Goal: Task Accomplishment & Management: Use online tool/utility

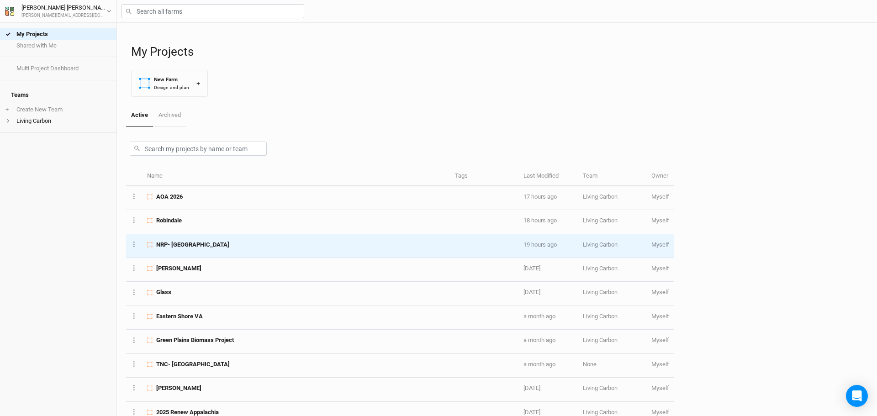
click at [200, 245] on span "NRP- [GEOGRAPHIC_DATA]" at bounding box center [192, 245] width 73 height 8
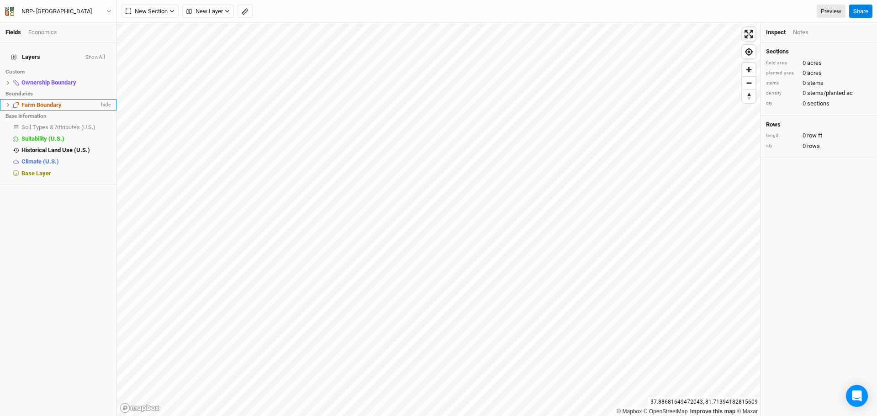
click at [28, 101] on span "Farm Boundary" at bounding box center [41, 104] width 40 height 7
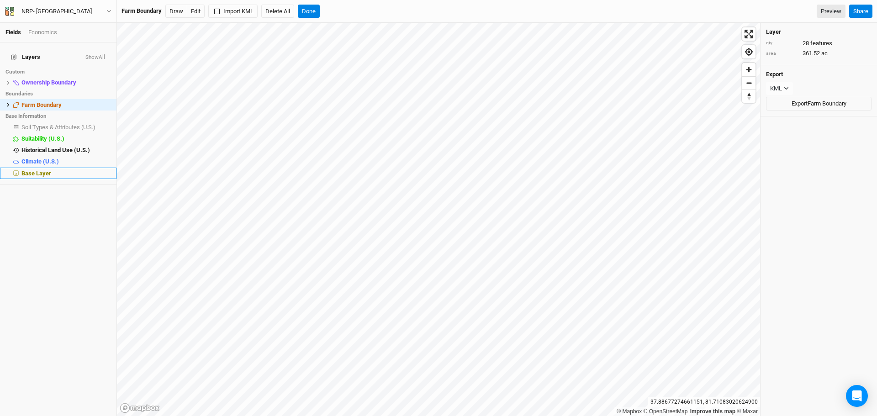
click at [36, 170] on span "Base Layer" at bounding box center [36, 173] width 30 height 7
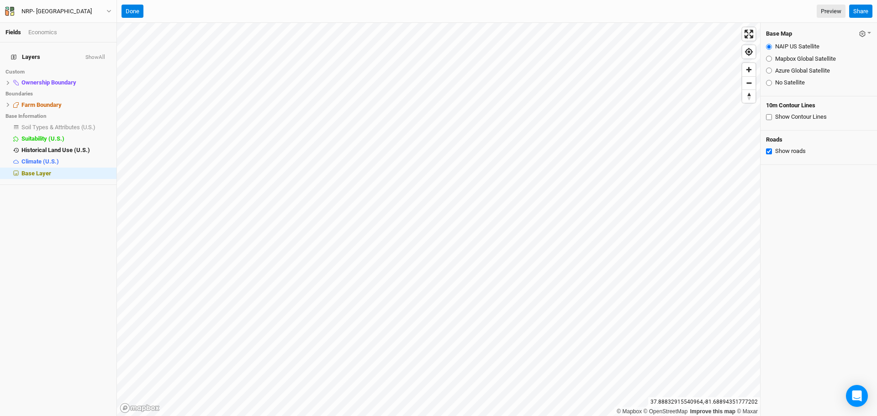
click at [768, 72] on input "Azure Global Satellite" at bounding box center [769, 71] width 6 height 6
radio input "true"
click at [42, 101] on span "Farm Boundary" at bounding box center [41, 104] width 40 height 7
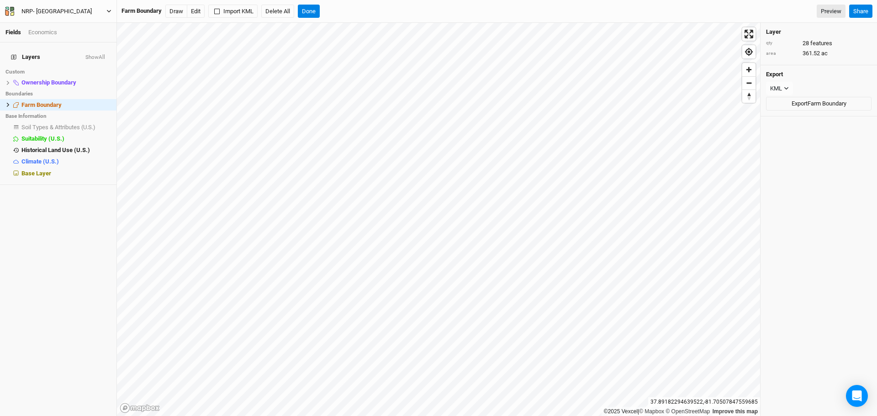
click at [110, 13] on icon "button" at bounding box center [108, 11] width 5 height 5
click at [76, 22] on button "Back" at bounding box center [75, 26] width 72 height 12
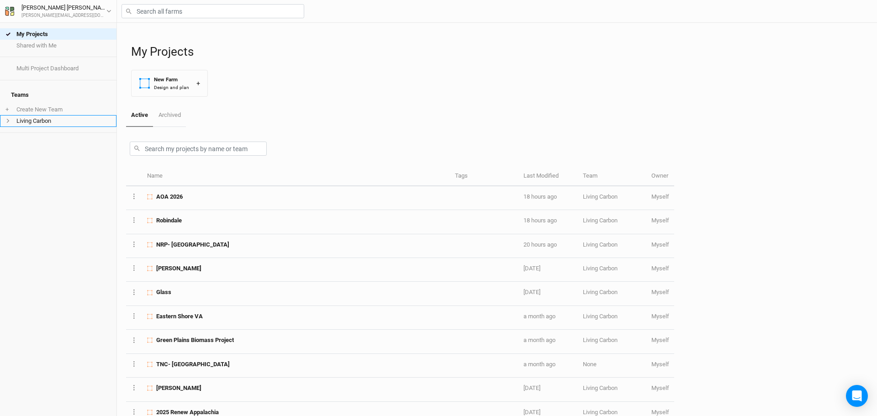
click at [7, 118] on icon at bounding box center [7, 120] width 5 height 5
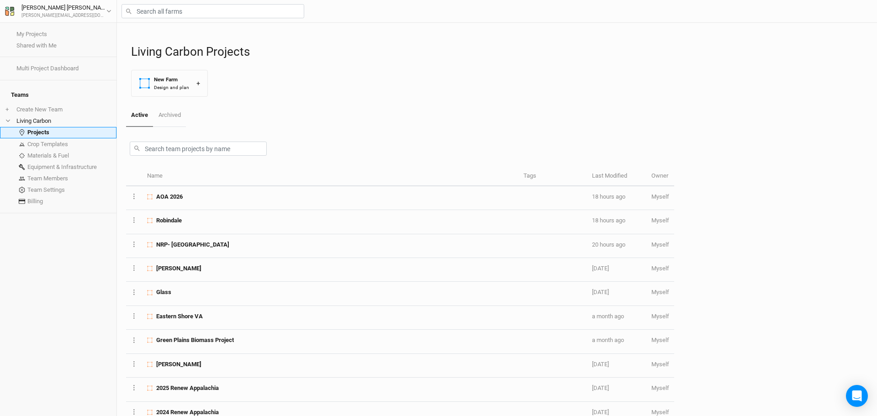
click at [37, 127] on link "Projects" at bounding box center [58, 132] width 117 height 11
click at [39, 127] on link "Projects" at bounding box center [58, 132] width 117 height 11
click at [38, 127] on link "Projects" at bounding box center [58, 132] width 117 height 11
drag, startPoint x: 38, startPoint y: 126, endPoint x: 32, endPoint y: 129, distance: 7.8
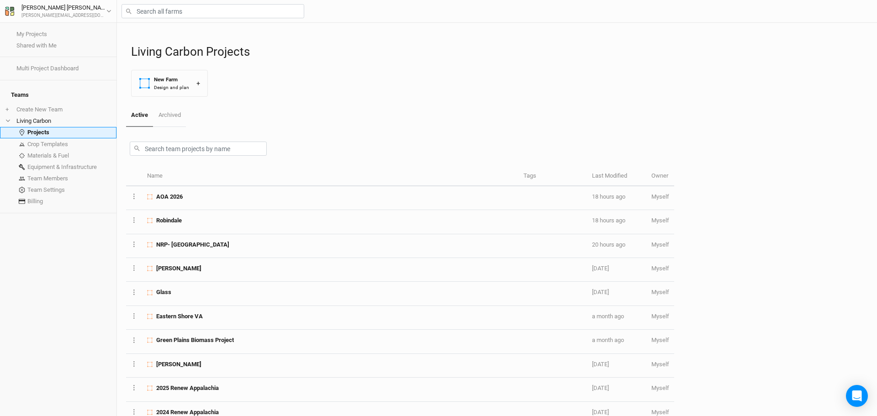
click at [32, 129] on link "Projects" at bounding box center [58, 132] width 117 height 11
click at [51, 35] on link "My Projects" at bounding box center [58, 33] width 117 height 11
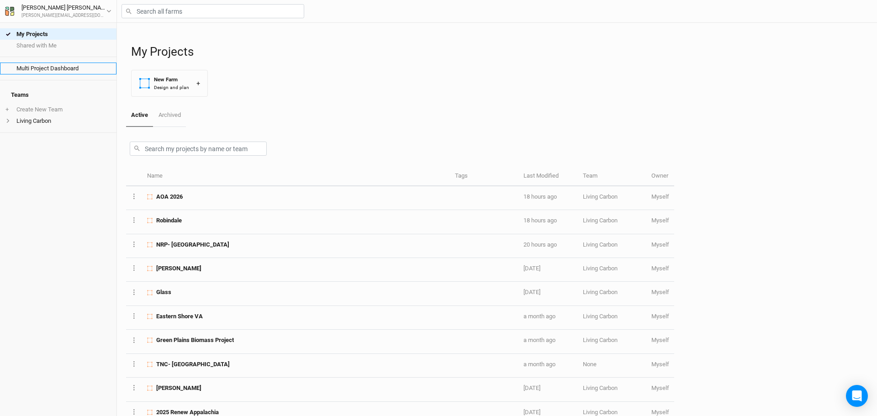
click at [54, 66] on link "Multi Project Dashboard" at bounding box center [58, 68] width 117 height 11
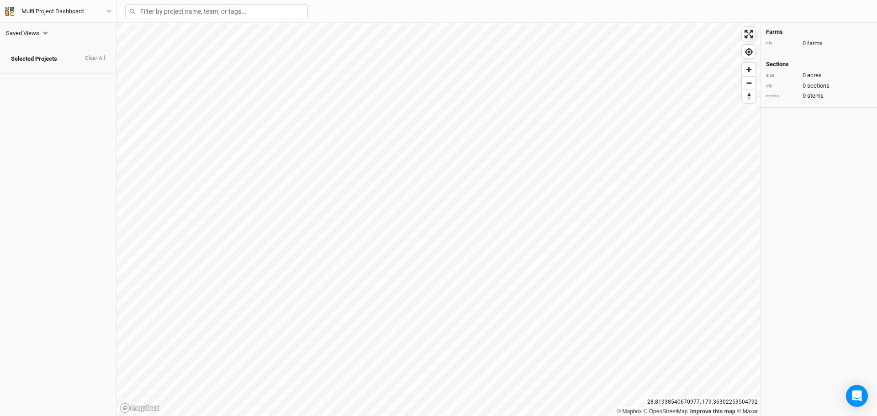
click at [46, 35] on icon "button" at bounding box center [45, 33] width 5 height 5
click at [47, 50] on div "Spring 2024 Plantings" at bounding box center [40, 48] width 53 height 7
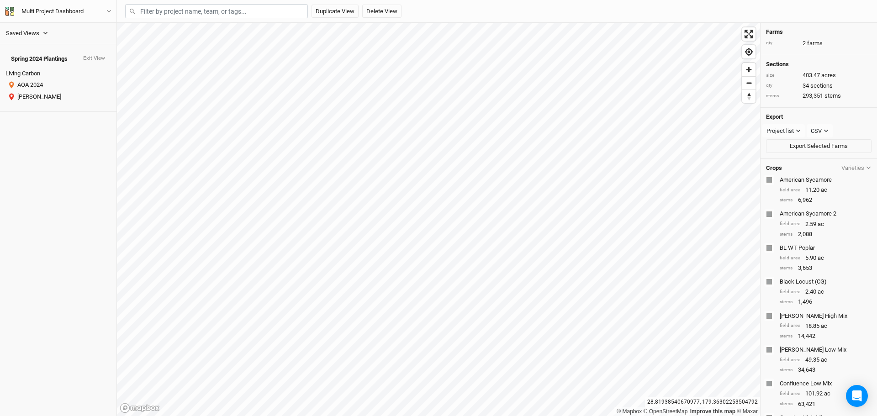
click at [46, 33] on icon "button" at bounding box center [45, 33] width 5 height 5
click at [48, 61] on div "Spring 2025 Plantings" at bounding box center [40, 59] width 53 height 7
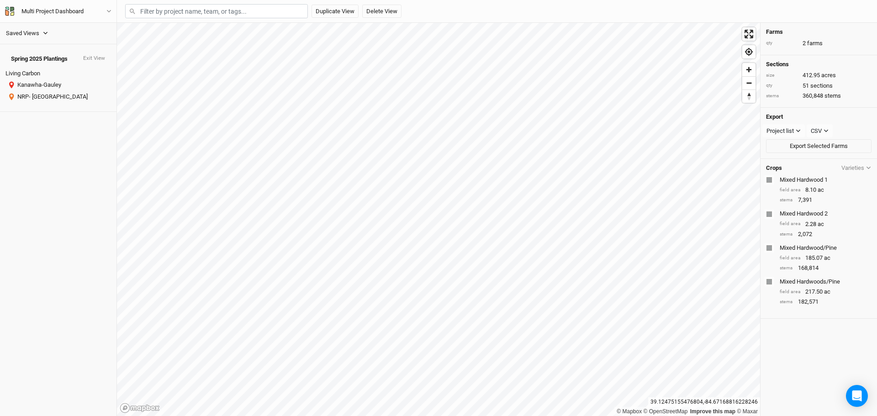
click at [46, 32] on icon "button" at bounding box center [45, 33] width 5 height 5
click at [47, 32] on icon "button" at bounding box center [45, 33] width 5 height 5
click at [96, 55] on button "Exit View" at bounding box center [94, 58] width 23 height 6
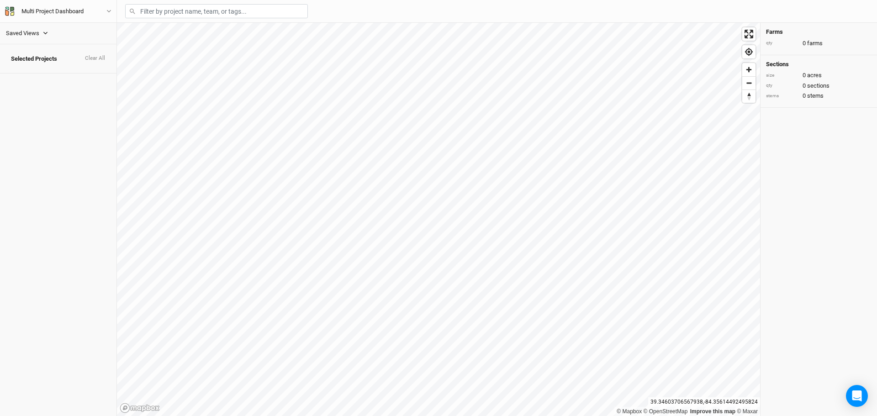
click at [44, 31] on icon "button" at bounding box center [45, 33] width 5 height 5
click at [108, 10] on icon "button" at bounding box center [108, 11] width 5 height 5
click at [36, 9] on div "Multi Project Dashboard" at bounding box center [52, 11] width 62 height 9
click at [53, 39] on button "User settings" at bounding box center [75, 38] width 72 height 12
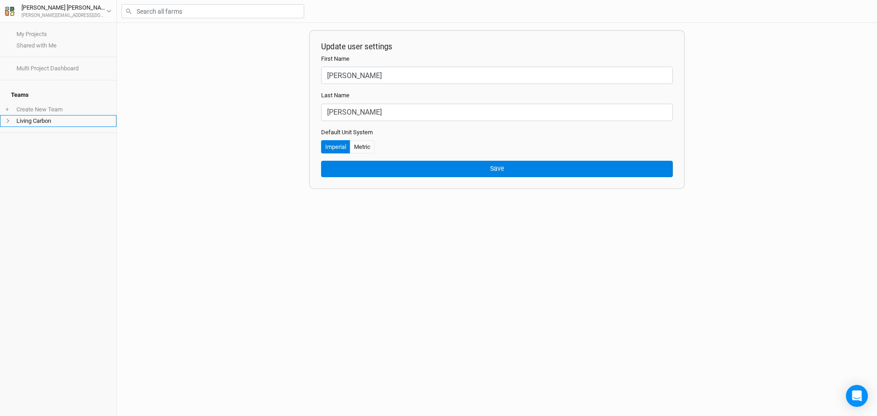
click at [2, 115] on li "Living Carbon" at bounding box center [58, 120] width 117 height 11
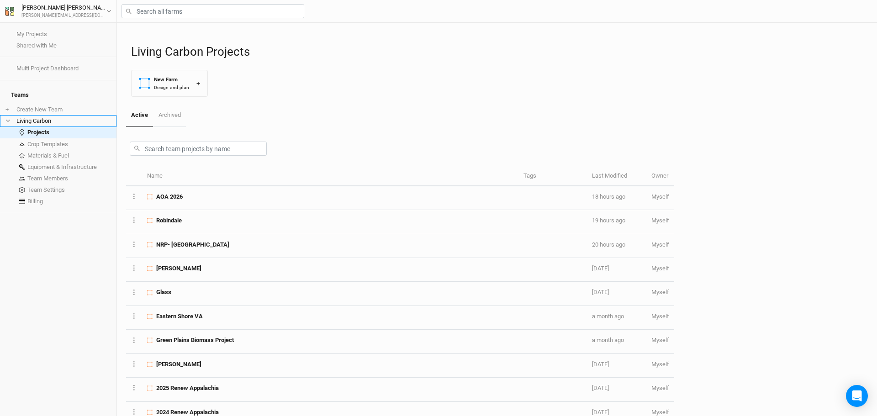
click at [7, 120] on icon at bounding box center [8, 121] width 4 height 3
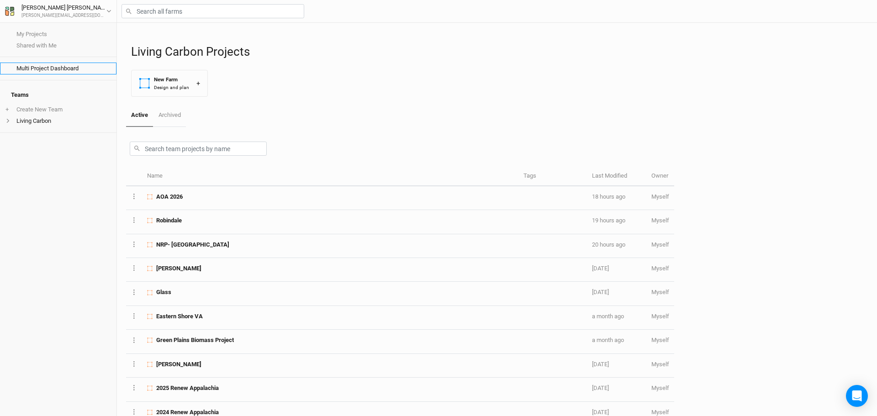
click at [43, 66] on link "Multi Project Dashboard" at bounding box center [58, 68] width 117 height 11
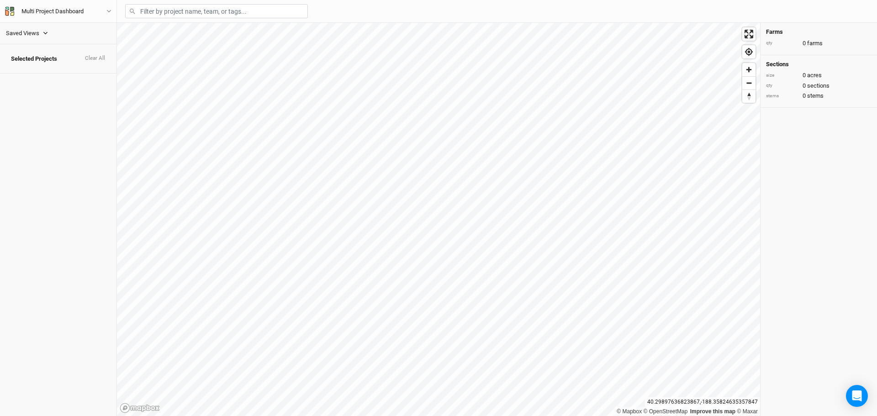
click at [46, 32] on icon "button" at bounding box center [45, 33] width 5 height 5
click at [35, 55] on span "Selected Projects" at bounding box center [34, 58] width 46 height 7
click at [48, 34] on icon "button" at bounding box center [45, 33] width 5 height 5
click at [48, 79] on div "2025 Spring Plantings" at bounding box center [40, 82] width 53 height 7
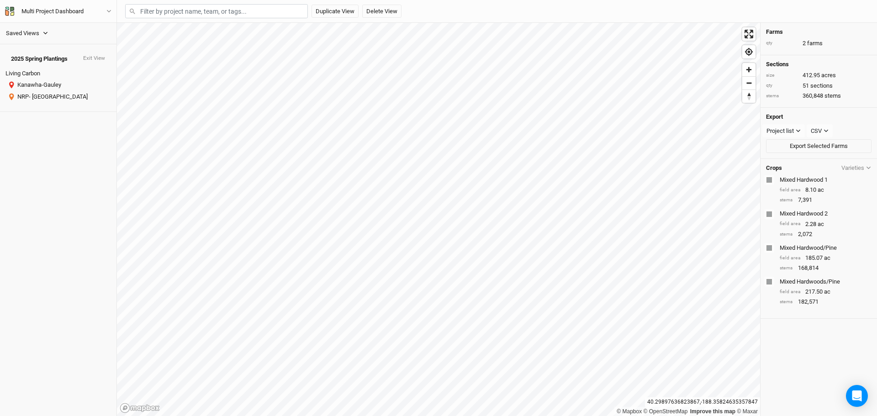
click at [43, 31] on icon "button" at bounding box center [45, 33] width 5 height 5
click at [91, 55] on button "Exit View" at bounding box center [94, 58] width 23 height 6
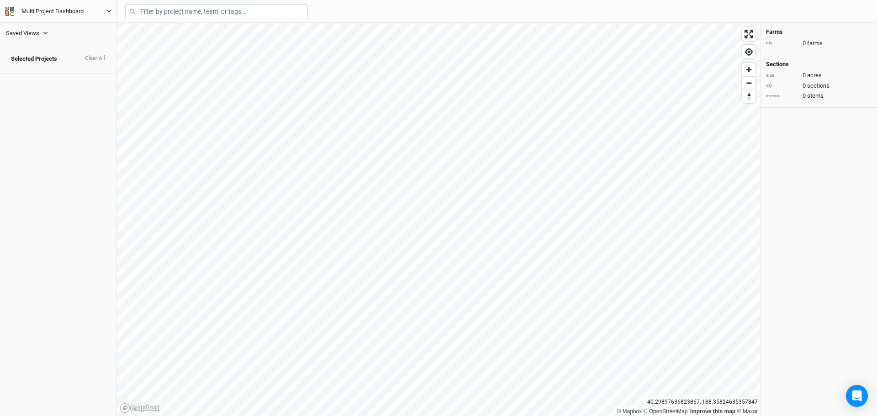
click at [80, 12] on div "Multi Project Dashboard" at bounding box center [52, 11] width 62 height 9
click at [72, 27] on button "Back" at bounding box center [75, 26] width 72 height 12
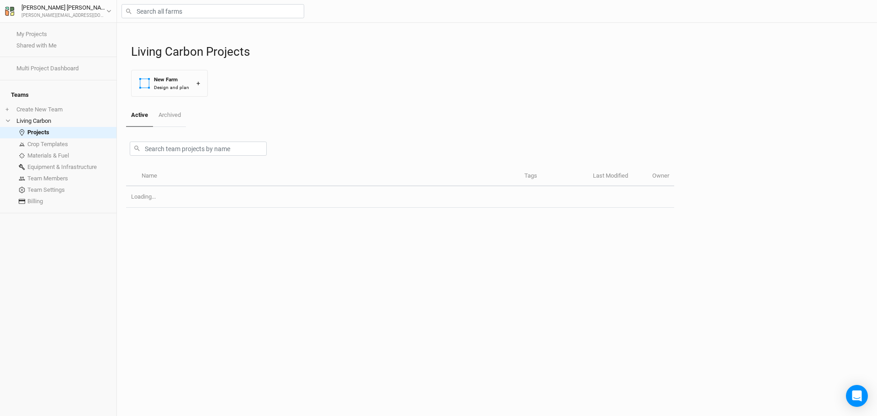
click at [72, 27] on div "My Projects Shared with Me" at bounding box center [58, 40] width 117 height 34
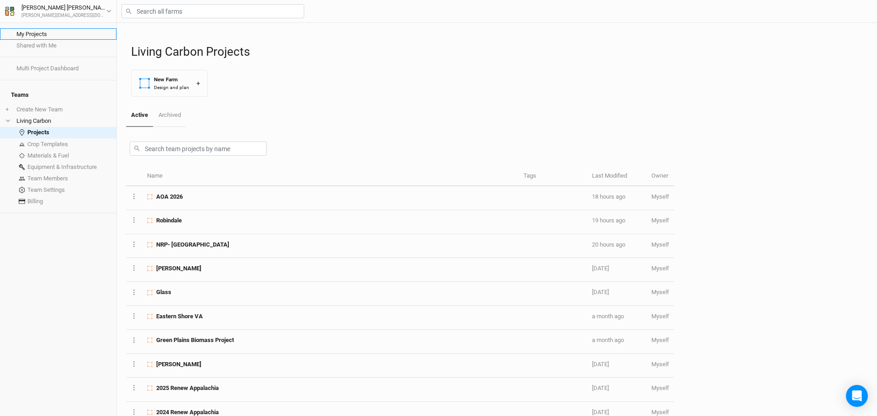
click at [42, 32] on link "My Projects" at bounding box center [58, 33] width 117 height 11
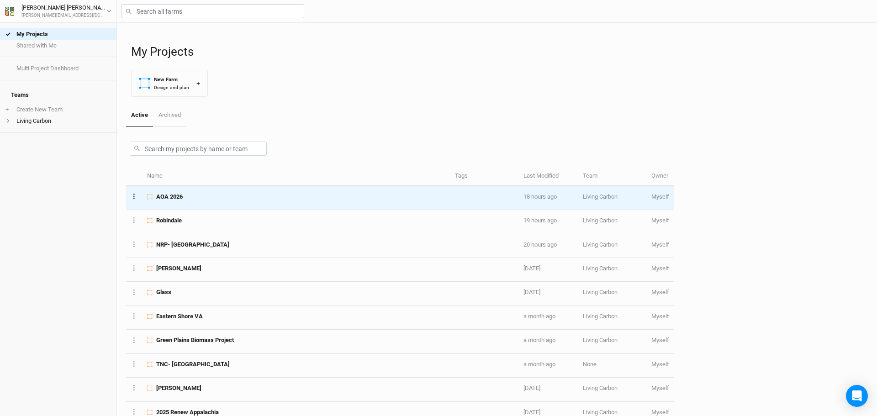
click at [131, 198] on button "Layer 1" at bounding box center [134, 196] width 6 height 11
click at [174, 211] on button "Project Settings" at bounding box center [169, 214] width 74 height 14
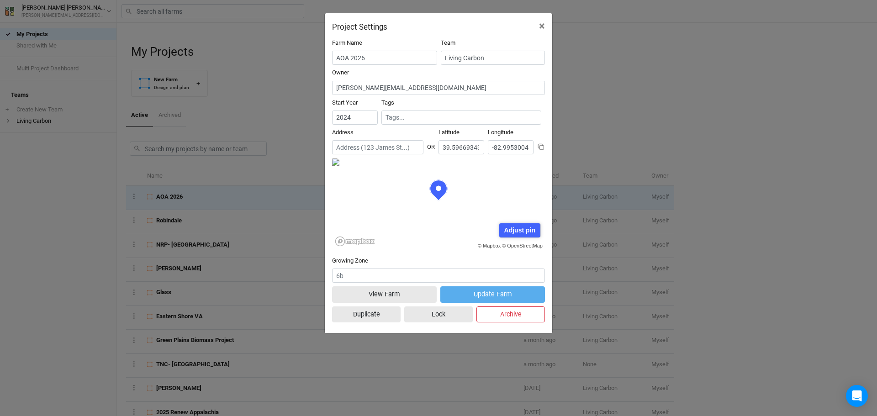
scroll to position [46, 106]
click at [543, 22] on span "×" at bounding box center [542, 26] width 6 height 13
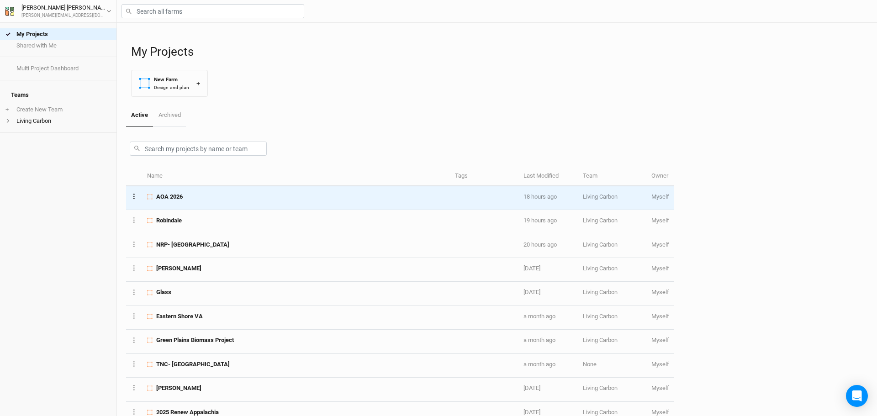
click at [134, 200] on button "Layer 1" at bounding box center [134, 196] width 6 height 11
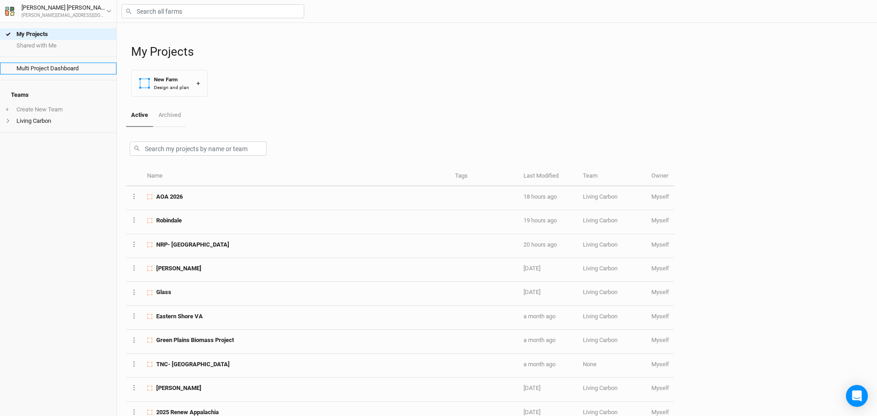
click at [67, 66] on link "Multi Project Dashboard" at bounding box center [58, 68] width 117 height 11
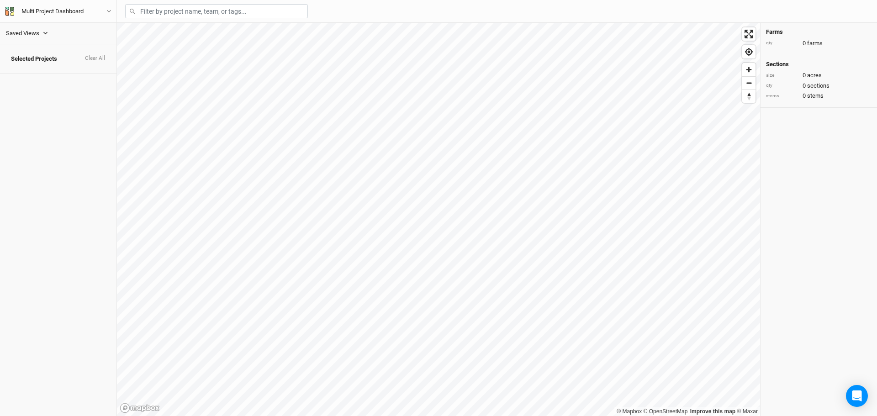
click at [44, 33] on icon "button" at bounding box center [45, 33] width 4 height 3
click at [44, 70] on div "2024 Spring Plantings" at bounding box center [40, 71] width 53 height 7
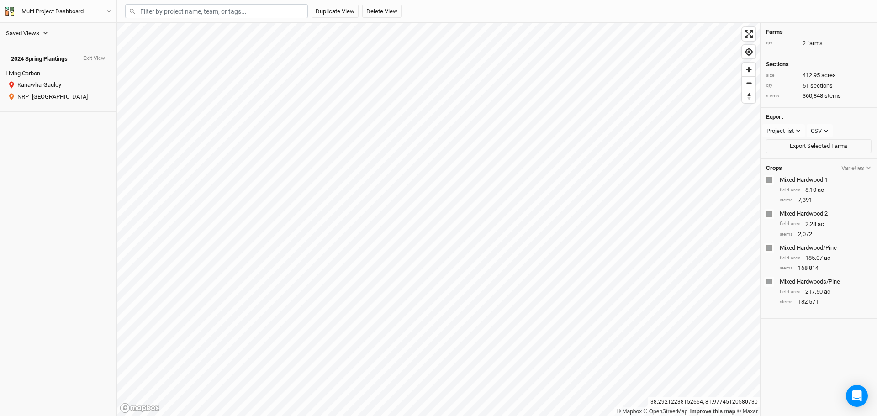
click at [27, 68] on li "Living Carbon" at bounding box center [58, 73] width 117 height 11
click at [43, 33] on icon "button" at bounding box center [45, 33] width 5 height 5
click at [42, 80] on div "2025 Spring Plantings" at bounding box center [40, 82] width 53 height 7
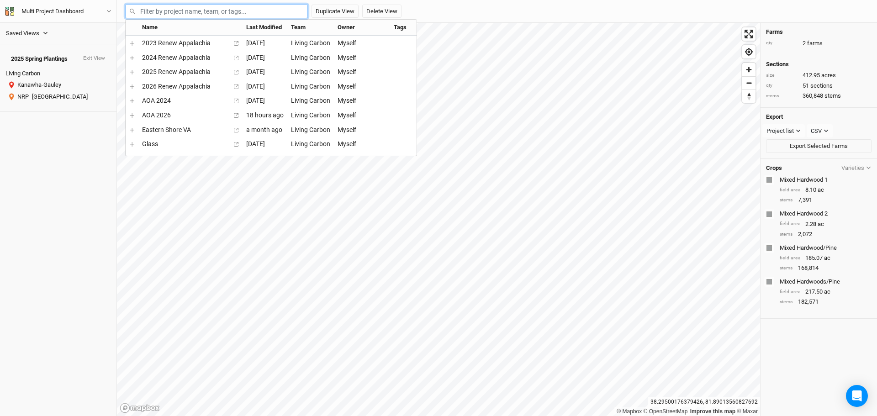
click at [201, 11] on input "text" at bounding box center [216, 11] width 183 height 14
click at [181, 42] on div "2023 Renew Appalachia" at bounding box center [184, 43] width 84 height 9
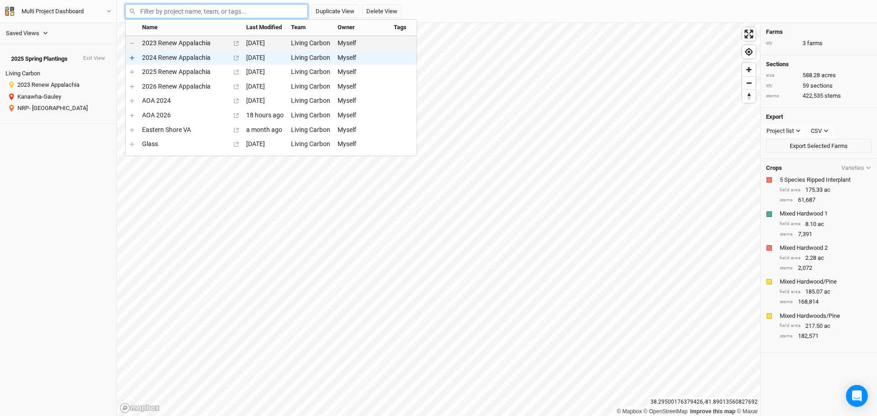
click at [133, 57] on icon "menu-options" at bounding box center [132, 58] width 5 height 5
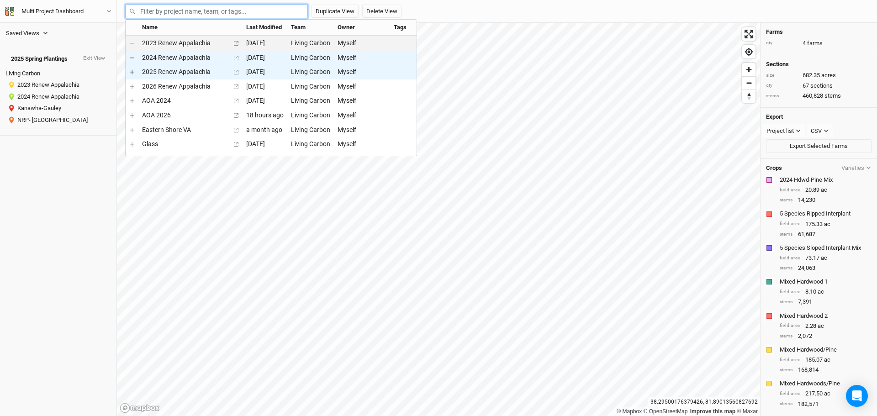
click at [131, 72] on icon "menu-options" at bounding box center [132, 72] width 5 height 5
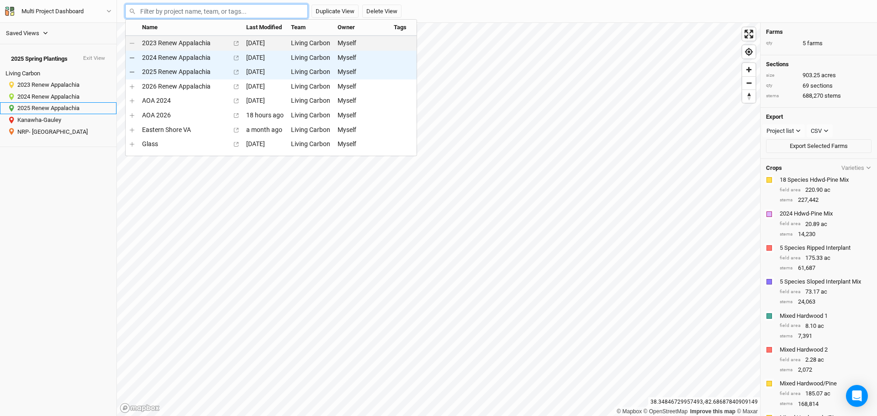
click at [133, 71] on button "menu-options" at bounding box center [131, 72] width 5 height 11
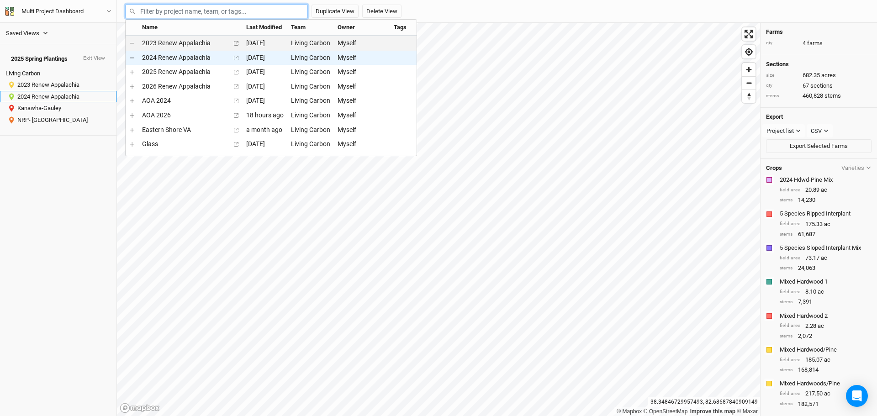
click at [130, 56] on button "menu-options" at bounding box center [131, 58] width 5 height 11
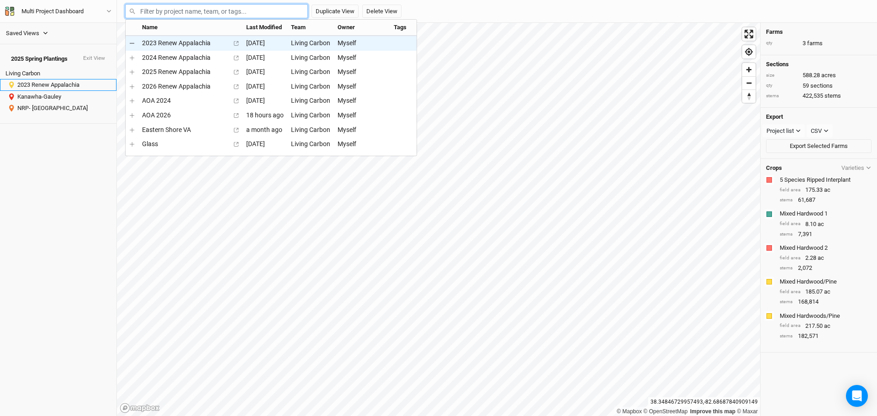
click at [132, 44] on icon "menu-options" at bounding box center [132, 43] width 5 height 1
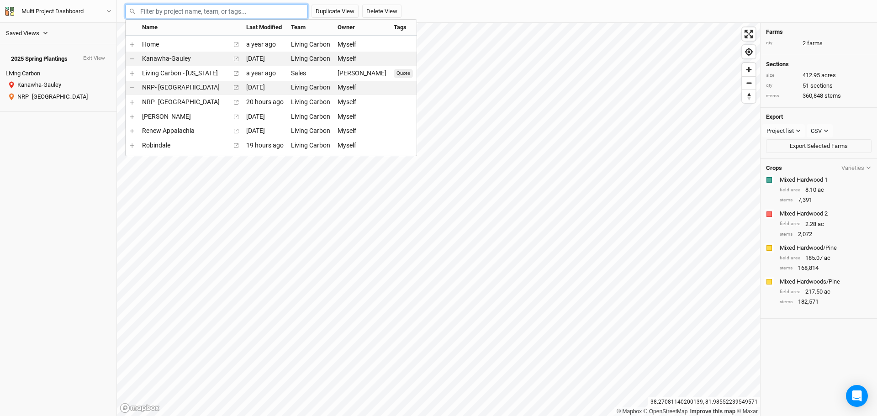
scroll to position [114, 0]
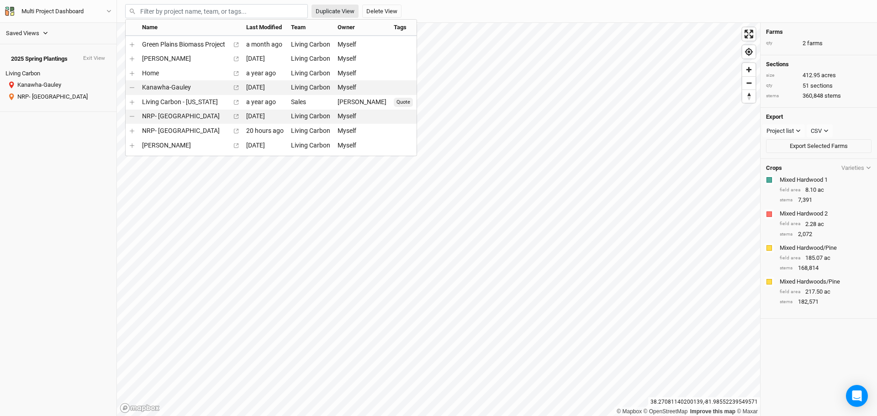
click at [330, 11] on button "Duplicate View" at bounding box center [335, 12] width 47 height 14
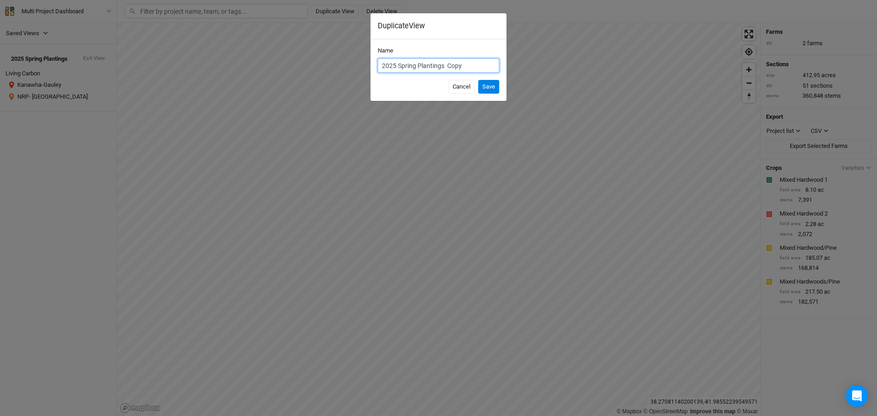
click at [465, 60] on input "2025 Spring Plantings Copy" at bounding box center [439, 65] width 122 height 14
drag, startPoint x: 464, startPoint y: 62, endPoint x: 363, endPoint y: 68, distance: 100.7
click at [363, 68] on div "Duplicate View Name 2025 Spring Plantings Copy Cancel Save" at bounding box center [438, 208] width 877 height 416
type input "LC Plantings to Date"
click at [490, 84] on button "Save" at bounding box center [488, 87] width 21 height 14
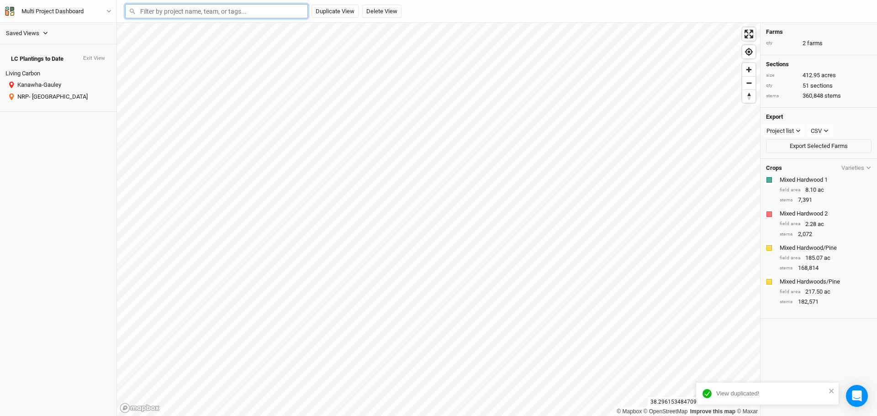
click at [240, 10] on input "text" at bounding box center [216, 11] width 183 height 14
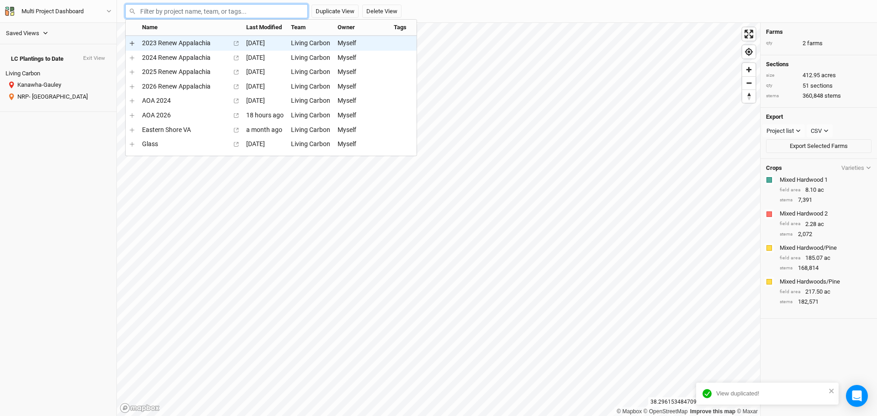
drag, startPoint x: 131, startPoint y: 43, endPoint x: 130, endPoint y: 48, distance: 5.0
click at [132, 43] on icon "menu-options" at bounding box center [132, 43] width 5 height 5
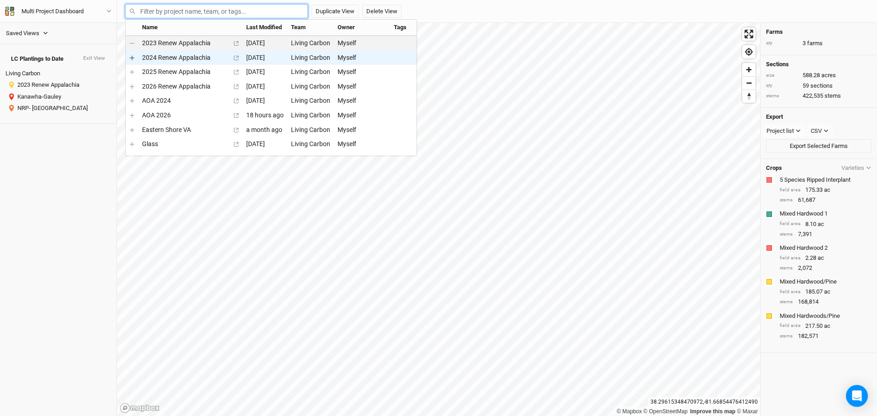
click at [133, 59] on icon "menu-options" at bounding box center [132, 58] width 5 height 5
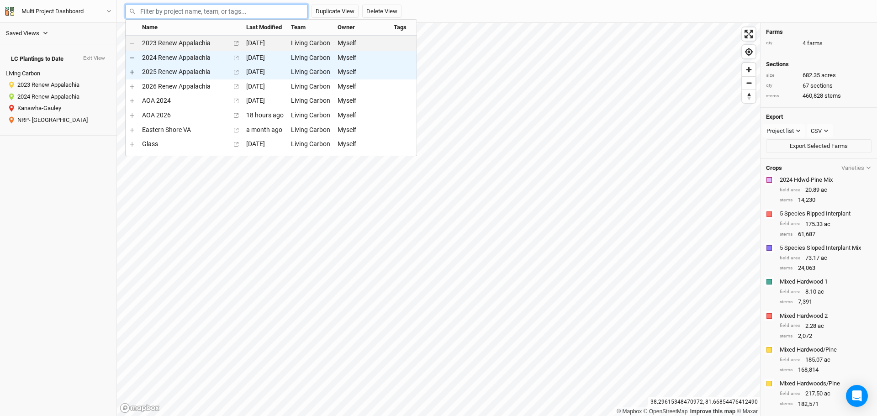
click at [133, 74] on icon "menu-options" at bounding box center [132, 72] width 5 height 5
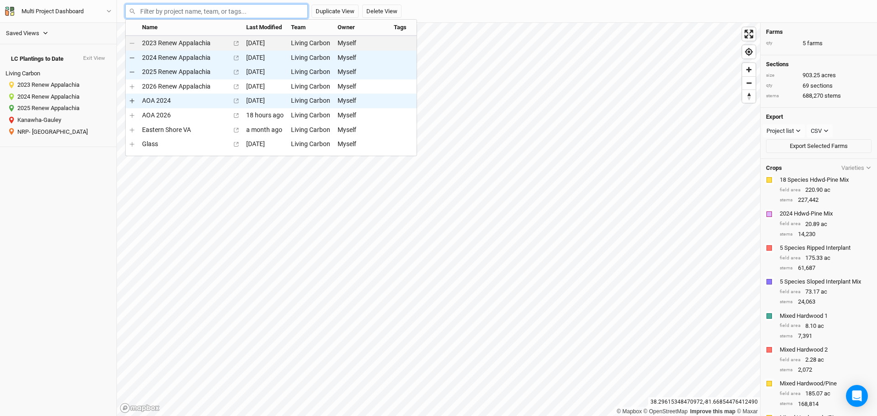
click at [131, 101] on icon "menu-options" at bounding box center [132, 101] width 5 height 5
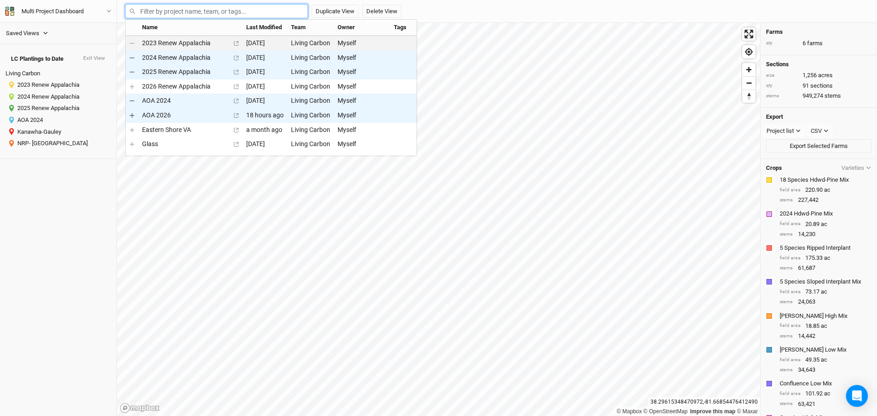
click at [132, 114] on icon "menu-options" at bounding box center [132, 115] width 5 height 5
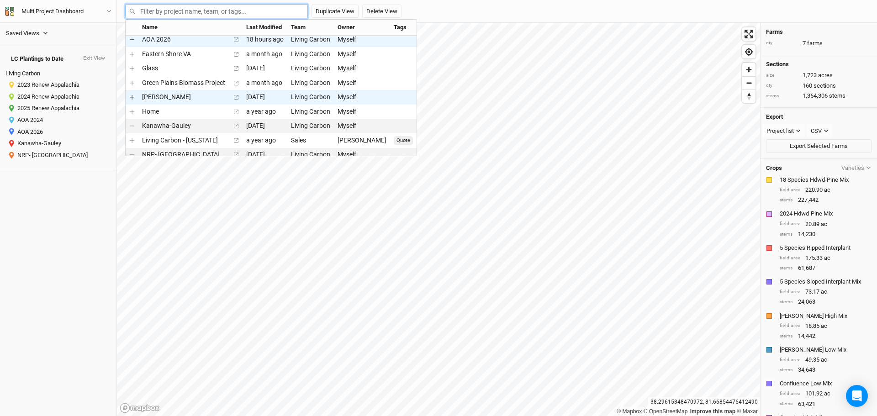
scroll to position [91, 0]
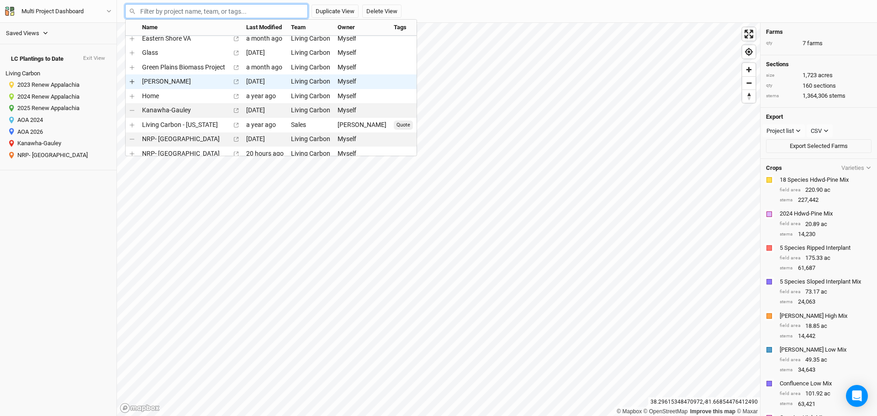
click at [130, 80] on icon "menu-options" at bounding box center [132, 82] width 5 height 5
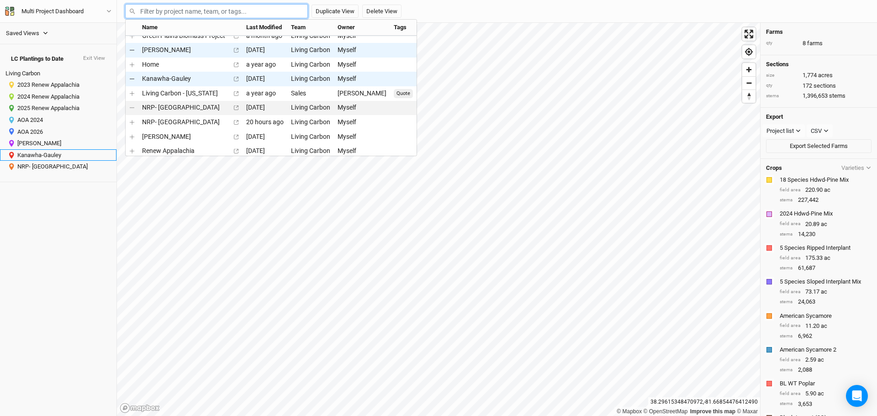
scroll to position [137, 0]
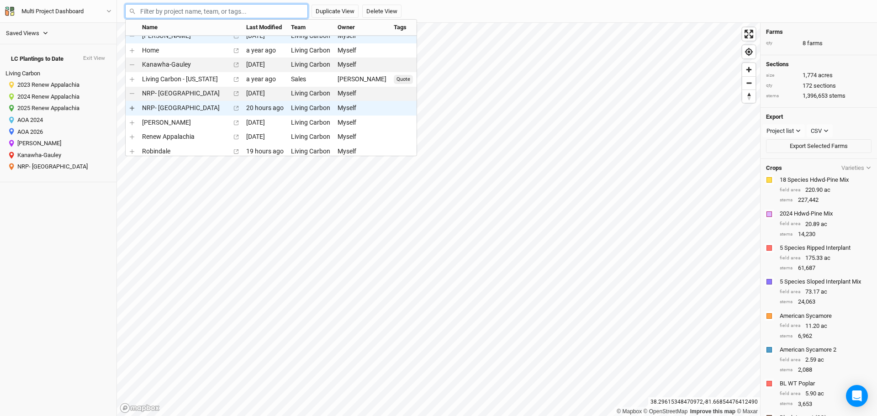
click at [133, 108] on icon "menu-options" at bounding box center [132, 108] width 5 height 5
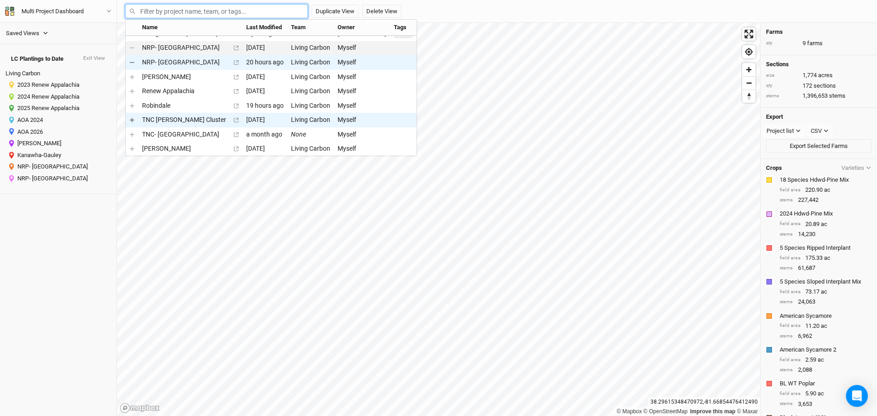
scroll to position [183, 0]
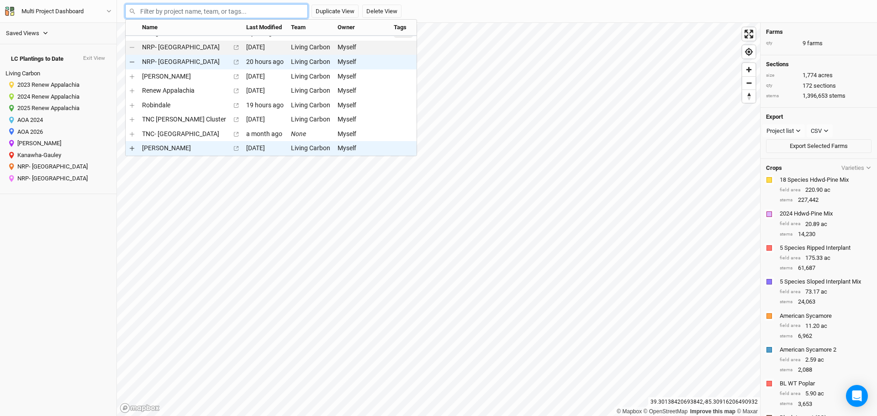
click at [133, 150] on icon "menu-options" at bounding box center [132, 148] width 5 height 5
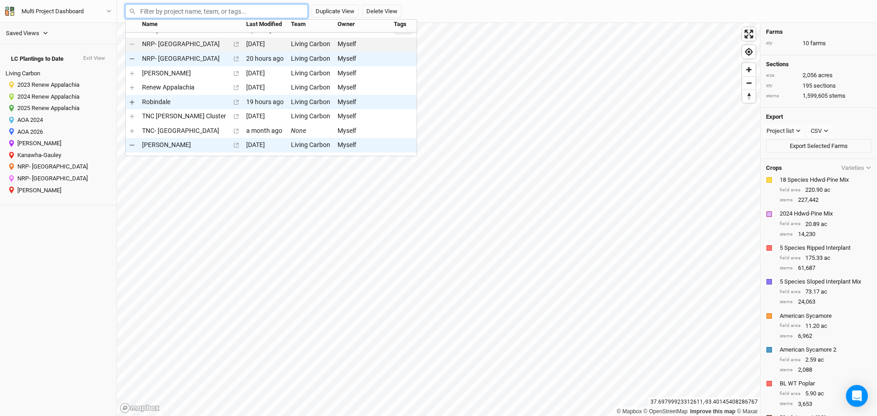
click at [132, 102] on icon "menu-options" at bounding box center [132, 102] width 5 height 5
click at [189, 7] on input "text" at bounding box center [216, 11] width 183 height 14
click at [60, 259] on div "Saved Views Spring 2024 Plantings Spring 2025 Plantings 2024 Spring Plantings 2…" at bounding box center [58, 219] width 117 height 393
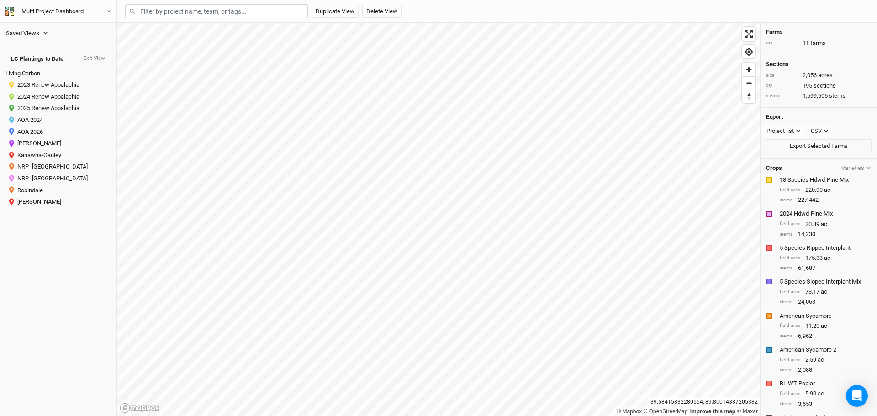
click at [48, 55] on div "LC Plantings to Date" at bounding box center [47, 58] width 72 height 7
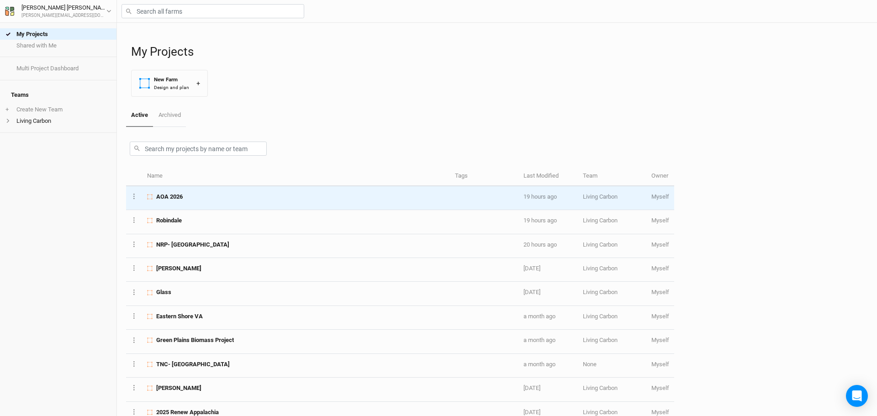
click at [183, 201] on span "AOA 2026" at bounding box center [169, 197] width 27 height 8
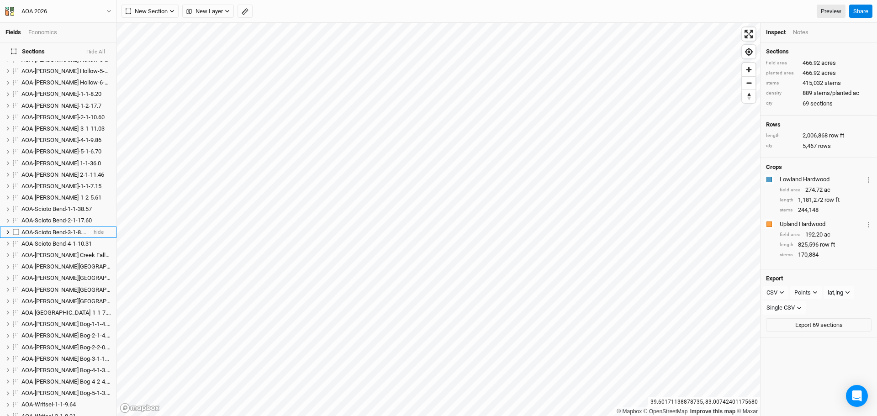
scroll to position [320, 0]
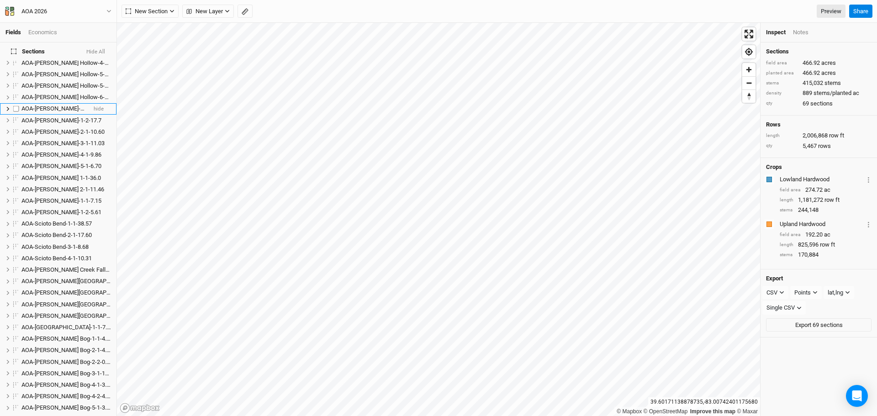
click at [48, 105] on span "AOA-[PERSON_NAME]-1-1-8.20" at bounding box center [61, 108] width 80 height 7
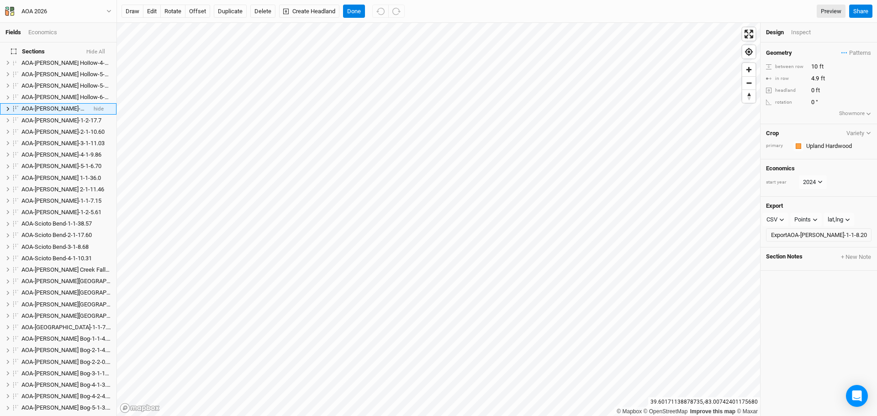
scroll to position [194, 0]
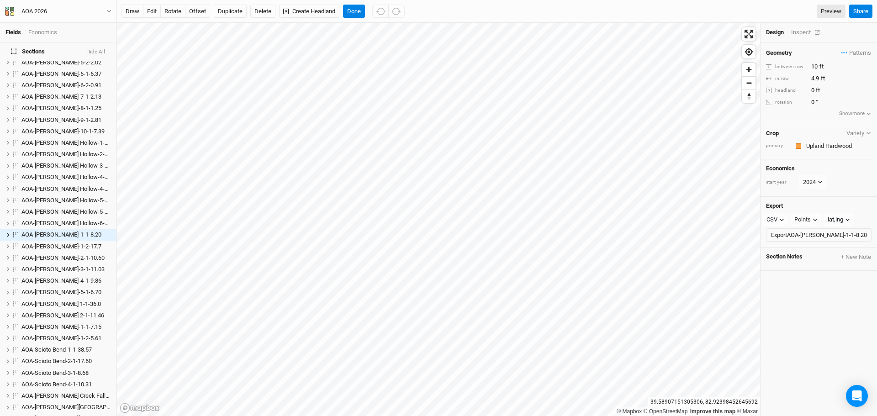
click at [805, 30] on div "Inspect" at bounding box center [807, 32] width 32 height 8
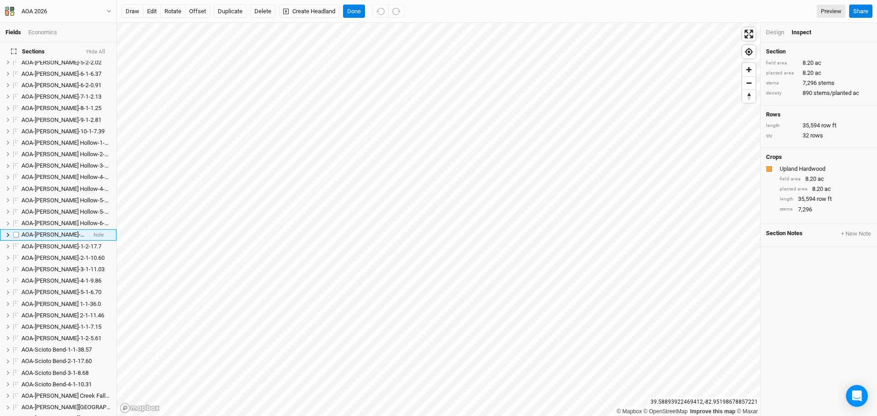
click at [15, 229] on label at bounding box center [16, 234] width 11 height 11
click at [15, 232] on input "checkbox" at bounding box center [16, 235] width 6 height 6
checkbox input "true"
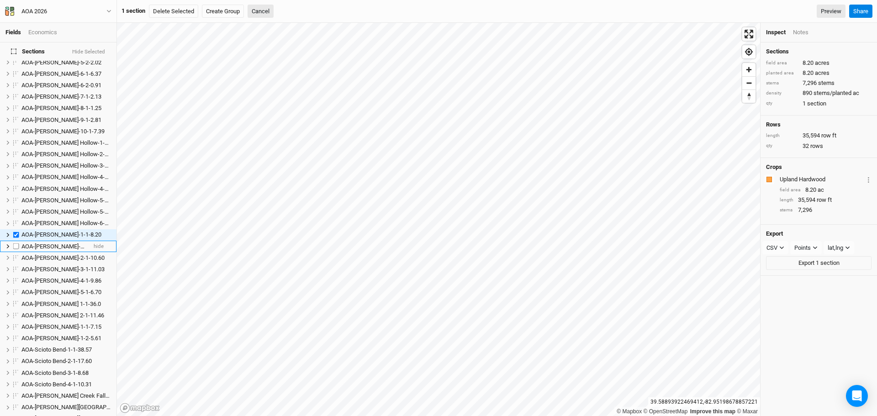
click at [15, 242] on label at bounding box center [16, 246] width 11 height 11
click at [15, 244] on input "checkbox" at bounding box center [16, 247] width 6 height 6
checkbox input "true"
click at [15, 242] on label at bounding box center [16, 246] width 11 height 11
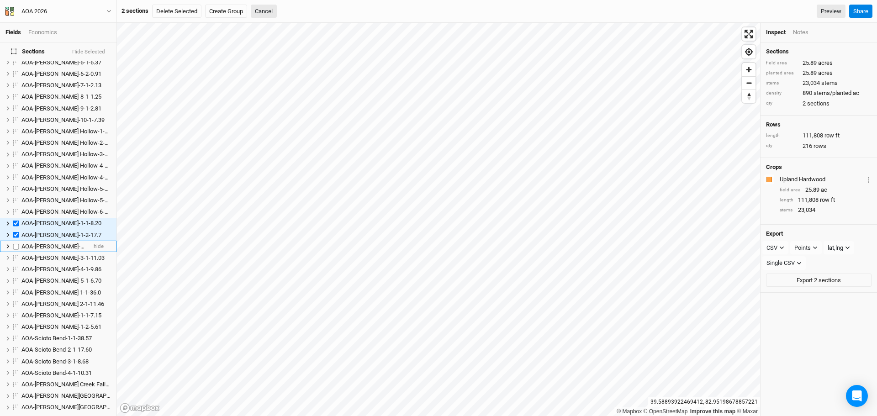
click at [15, 244] on input "checkbox" at bounding box center [16, 247] width 6 height 6
checkbox input "true"
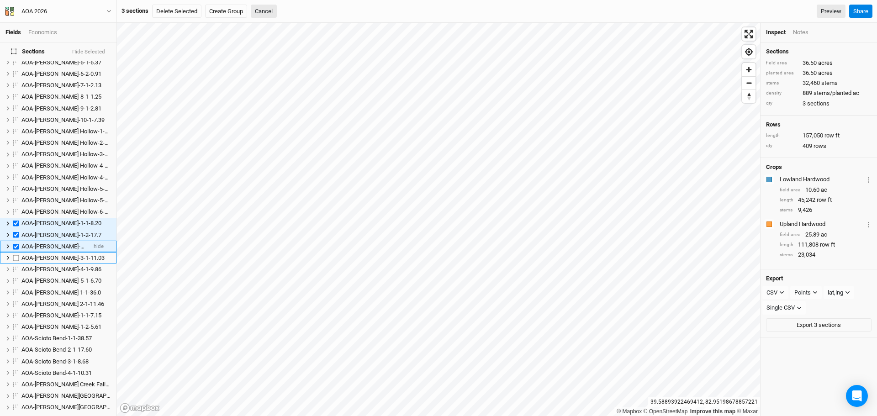
scroll to position [217, 0]
click at [15, 241] on label at bounding box center [16, 246] width 11 height 11
click at [15, 244] on input "checkbox" at bounding box center [16, 247] width 6 height 6
checkbox input "true"
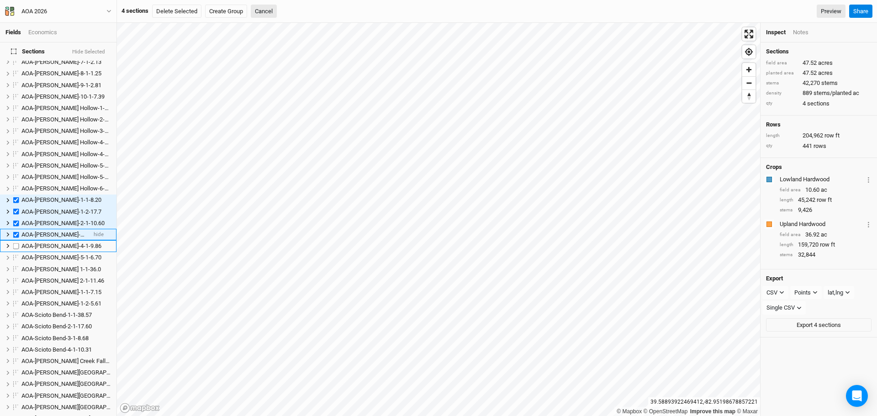
click at [15, 241] on label at bounding box center [16, 245] width 11 height 11
click at [15, 243] on input "checkbox" at bounding box center [16, 246] width 6 height 6
checkbox input "true"
click at [15, 241] on label at bounding box center [16, 246] width 11 height 11
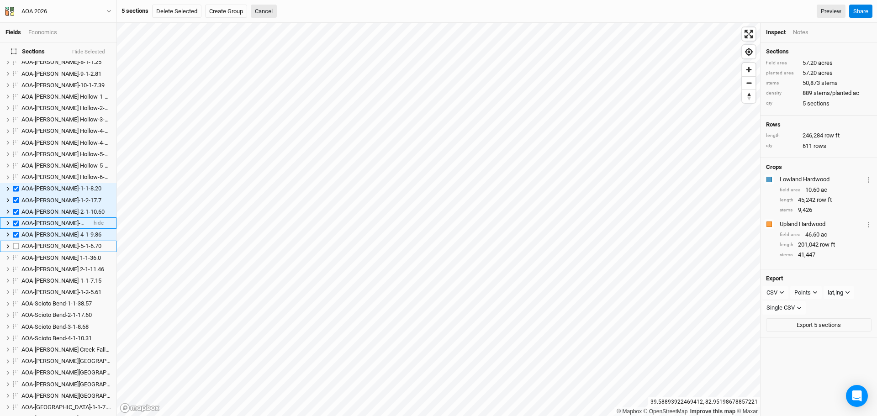
click at [15, 244] on input "checkbox" at bounding box center [16, 247] width 6 height 6
checkbox input "true"
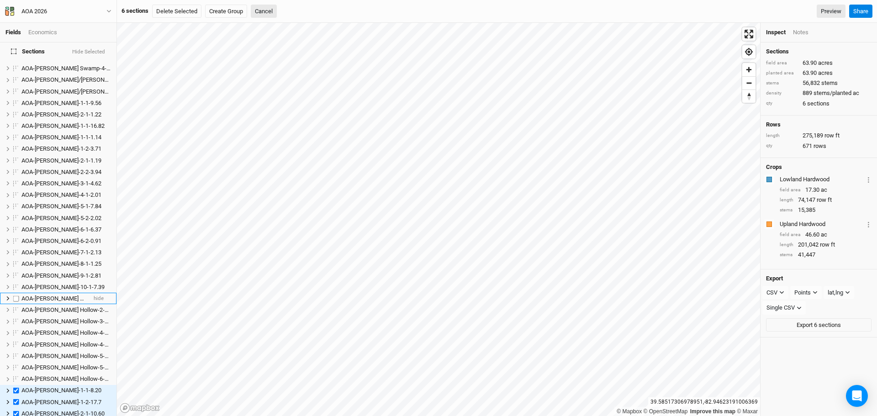
scroll to position [0, 0]
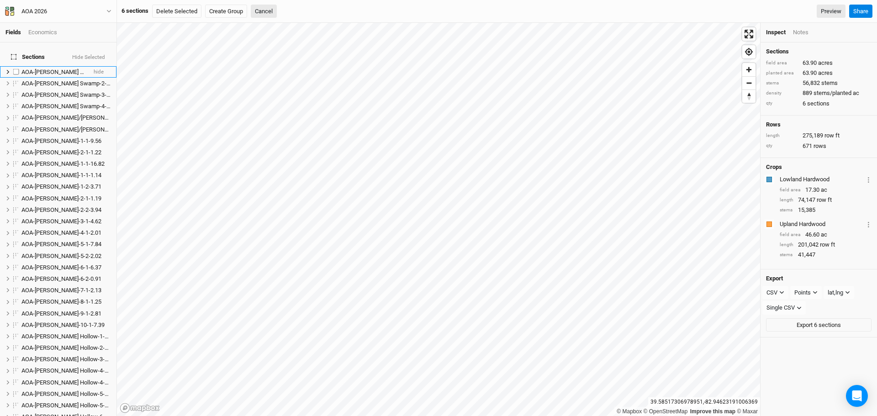
click at [59, 69] on span "AOA-Cackley Swamp-1-1-4.08" at bounding box center [71, 72] width 101 height 7
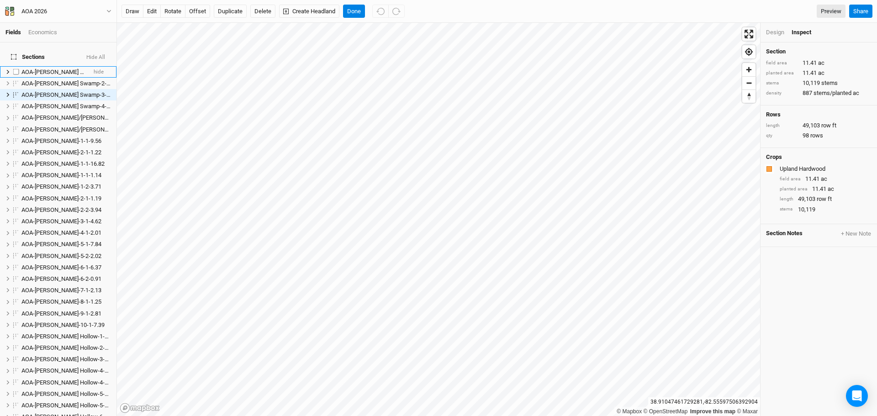
click at [16, 66] on label at bounding box center [16, 71] width 11 height 11
click at [16, 69] on input "checkbox" at bounding box center [16, 72] width 6 height 6
checkbox input "true"
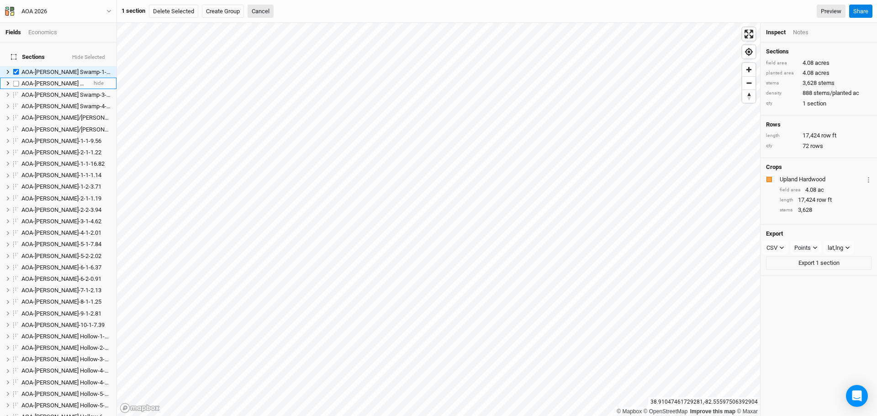
click at [16, 78] on label at bounding box center [16, 83] width 11 height 11
click at [16, 80] on input "checkbox" at bounding box center [16, 83] width 6 height 6
checkbox input "true"
click at [16, 101] on label at bounding box center [16, 106] width 11 height 11
click at [16, 103] on input "checkbox" at bounding box center [16, 106] width 6 height 6
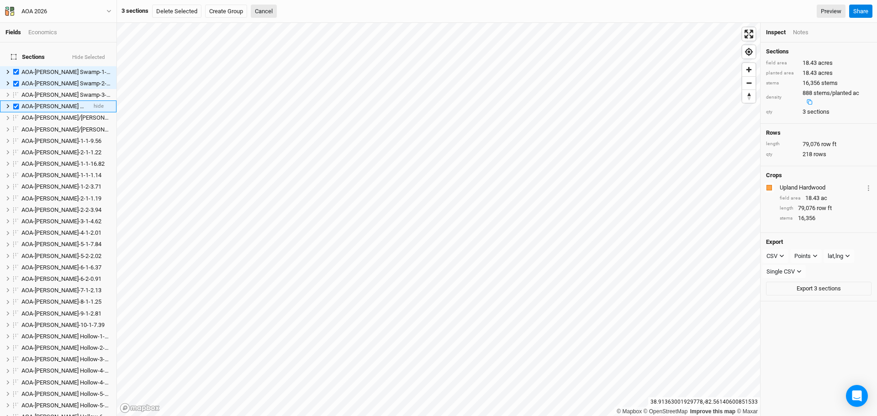
click at [16, 101] on label at bounding box center [16, 106] width 11 height 11
click at [16, 103] on input "checkbox" at bounding box center [16, 106] width 6 height 6
checkbox input "false"
click at [15, 78] on label at bounding box center [16, 83] width 11 height 11
click at [15, 80] on input "checkbox" at bounding box center [16, 83] width 6 height 6
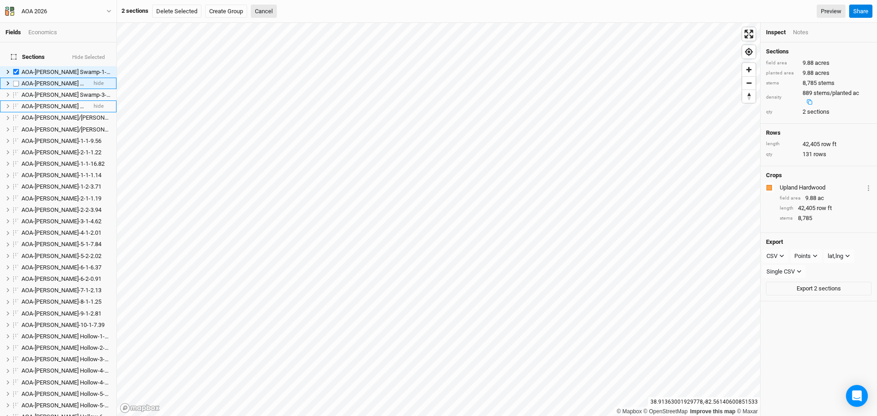
checkbox input "false"
click at [15, 66] on label at bounding box center [16, 71] width 11 height 11
click at [15, 69] on input "checkbox" at bounding box center [16, 72] width 6 height 6
checkbox input "false"
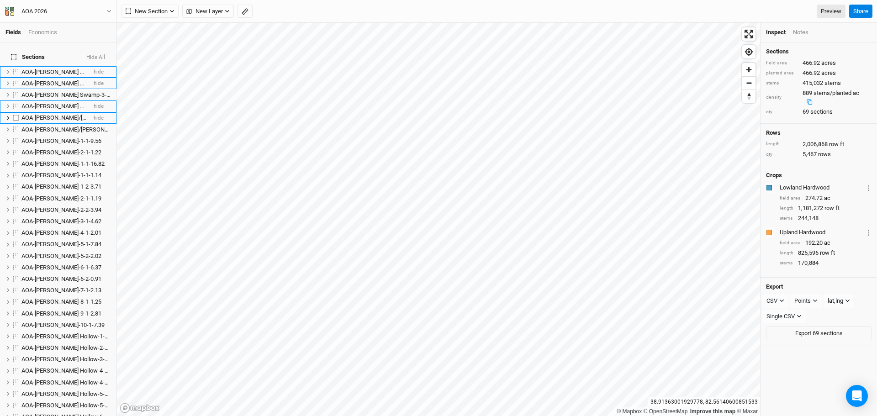
click at [42, 114] on span "AOA-Cossin/Kreisel-1-1-4.26" at bounding box center [84, 117] width 126 height 7
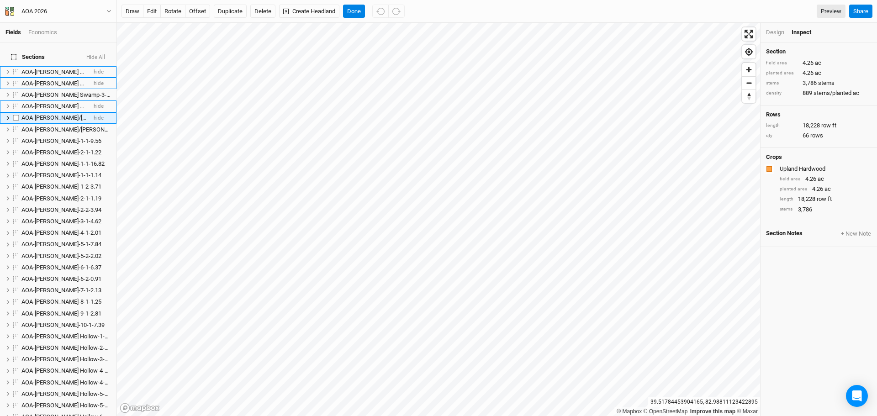
click at [73, 114] on span "AOA-Cossin/Kreisel-1-1-4.26" at bounding box center [84, 117] width 126 height 7
click at [44, 112] on li "AOA-Cossin/Kreisel-1-1-4.26 hide" at bounding box center [58, 117] width 117 height 11
click at [265, 8] on button "Delete" at bounding box center [262, 12] width 25 height 14
click at [370, 9] on button "Confirm" at bounding box center [384, 12] width 28 height 14
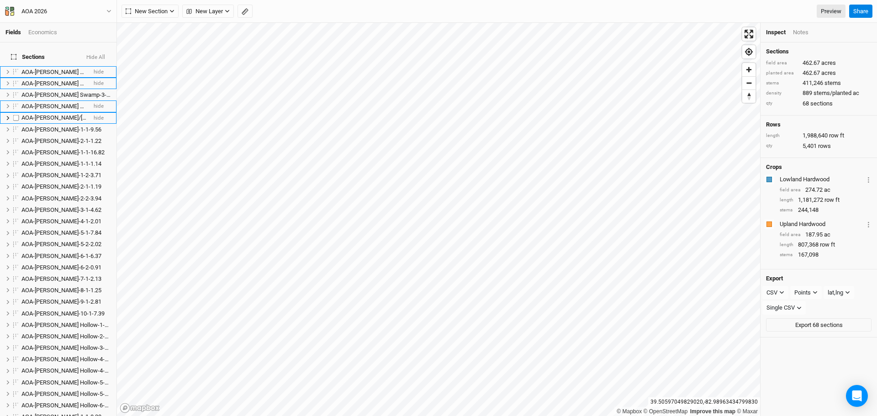
click at [64, 112] on li "AOA-Cossin/Kreisel-2-1-8.83 hide" at bounding box center [58, 117] width 117 height 11
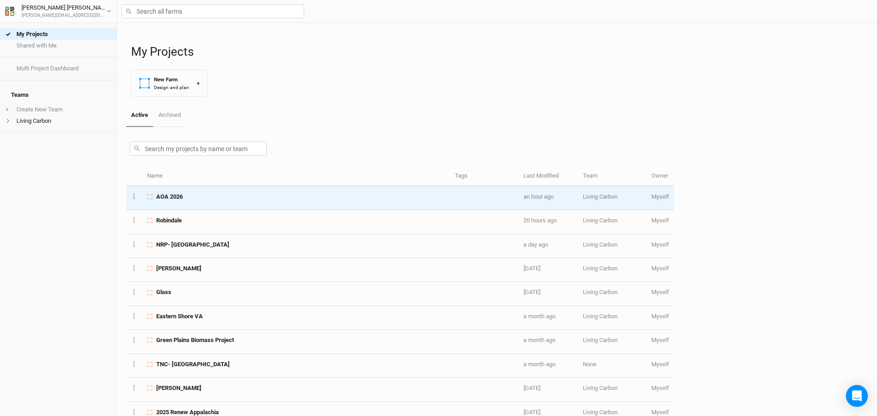
click at [181, 197] on span "AOA 2026" at bounding box center [169, 197] width 27 height 8
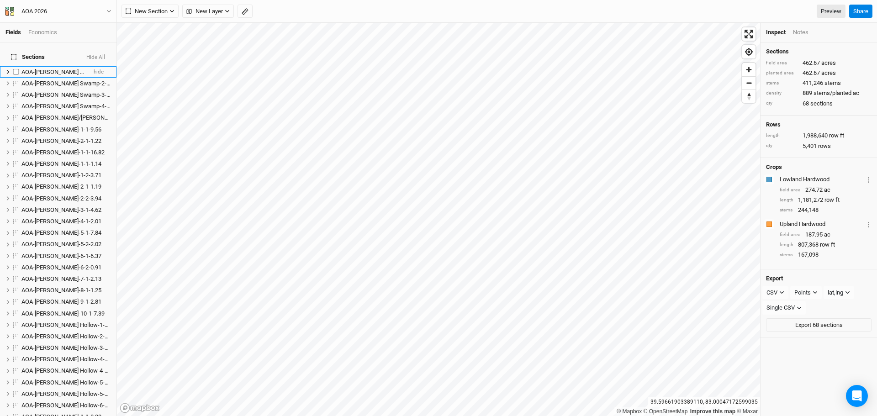
click at [52, 69] on span "AOA-Cackley Swamp-1-1-4.08" at bounding box center [71, 72] width 101 height 7
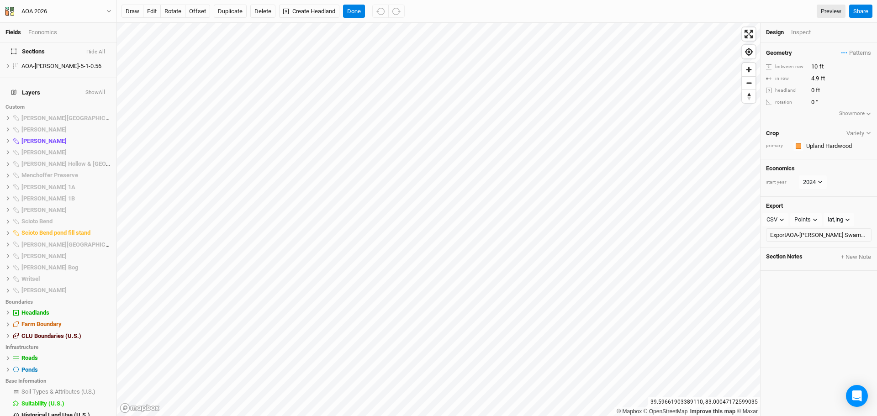
scroll to position [799, 0]
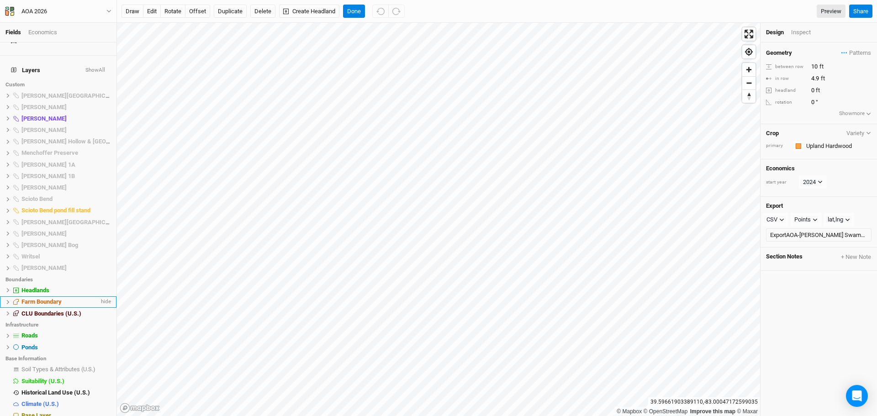
click at [7, 300] on icon at bounding box center [7, 302] width 5 height 5
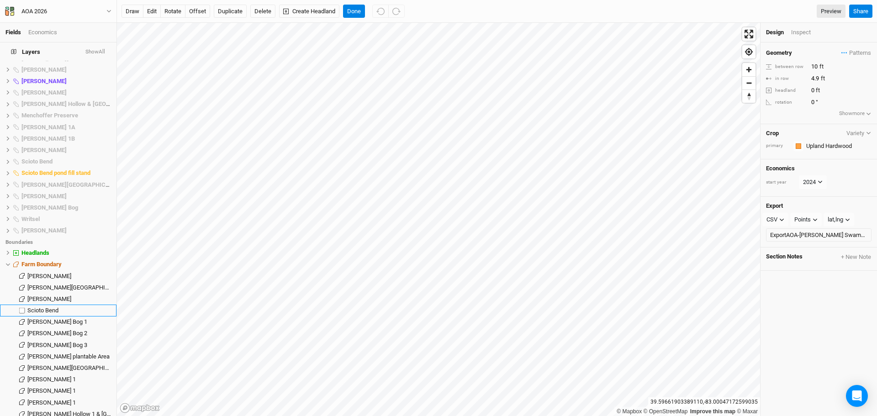
scroll to position [517, 0]
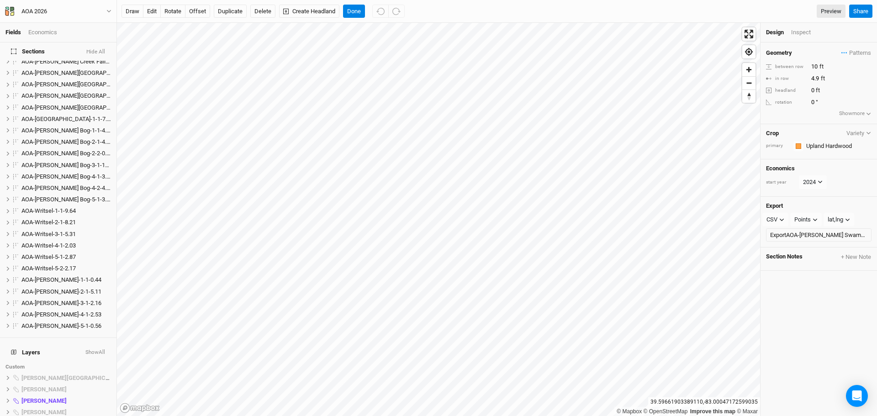
click at [93, 52] on button "Hide All" at bounding box center [96, 52] width 20 height 6
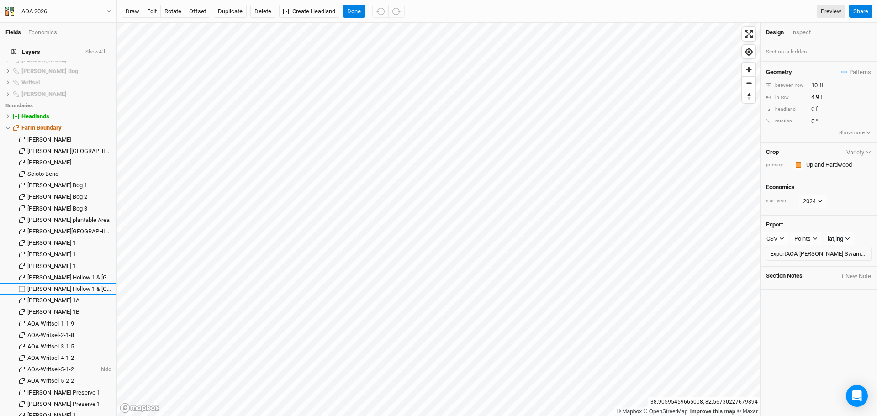
scroll to position [928, 0]
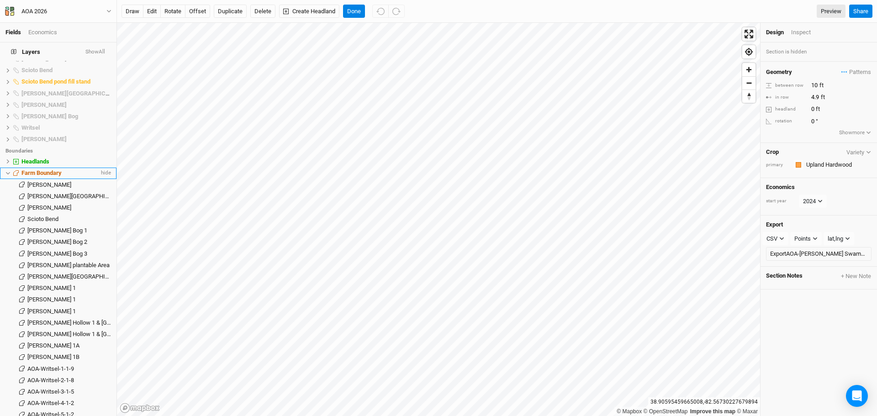
click at [5, 171] on icon at bounding box center [7, 173] width 5 height 5
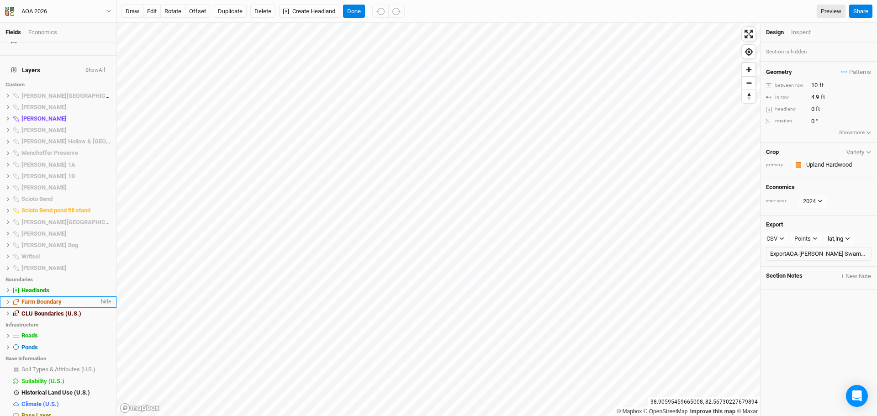
click at [99, 297] on span "hide" at bounding box center [105, 302] width 12 height 11
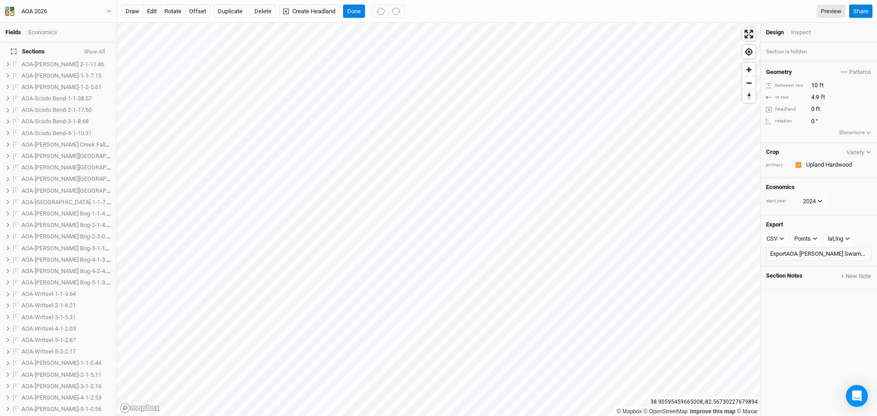
click at [93, 51] on button "Show All" at bounding box center [95, 52] width 22 height 6
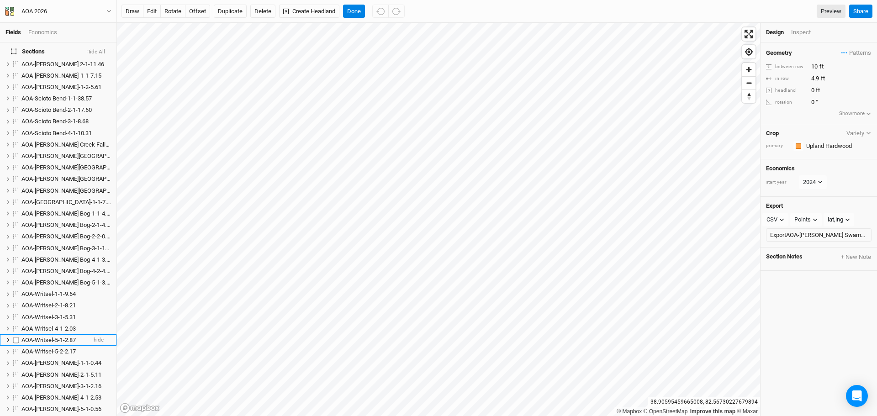
scroll to position [799, 0]
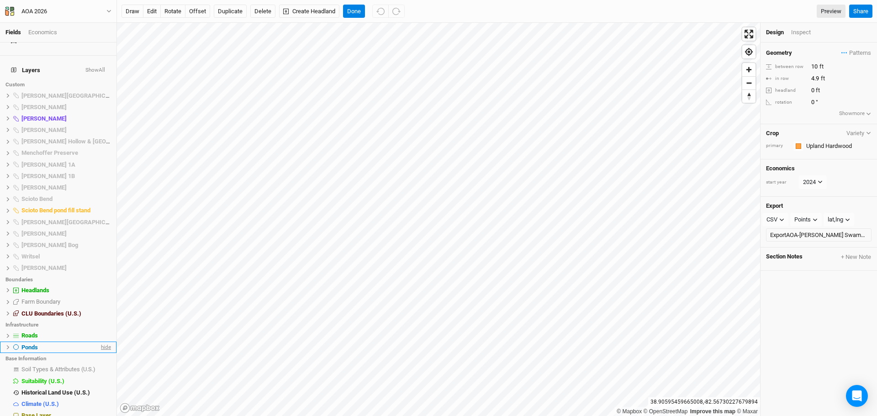
click at [99, 342] on span "hide" at bounding box center [105, 347] width 12 height 11
click at [99, 330] on span "hide" at bounding box center [105, 335] width 12 height 11
click at [99, 285] on span "hide" at bounding box center [105, 290] width 12 height 11
click at [99, 308] on span "hide" at bounding box center [105, 313] width 12 height 11
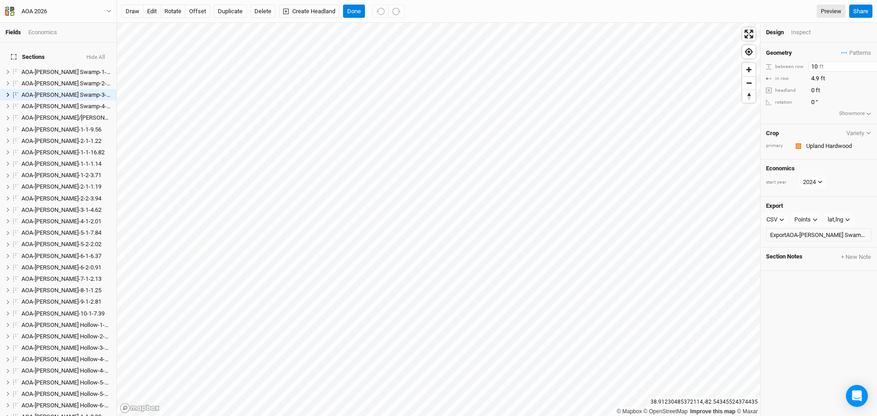
click at [816, 65] on input "10" at bounding box center [849, 67] width 80 height 10
drag, startPoint x: 812, startPoint y: 67, endPoint x: 823, endPoint y: 66, distance: 11.4
click at [823, 66] on input "10" at bounding box center [849, 67] width 80 height 10
type input "100"
drag, startPoint x: 811, startPoint y: 77, endPoint x: 820, endPoint y: 75, distance: 9.2
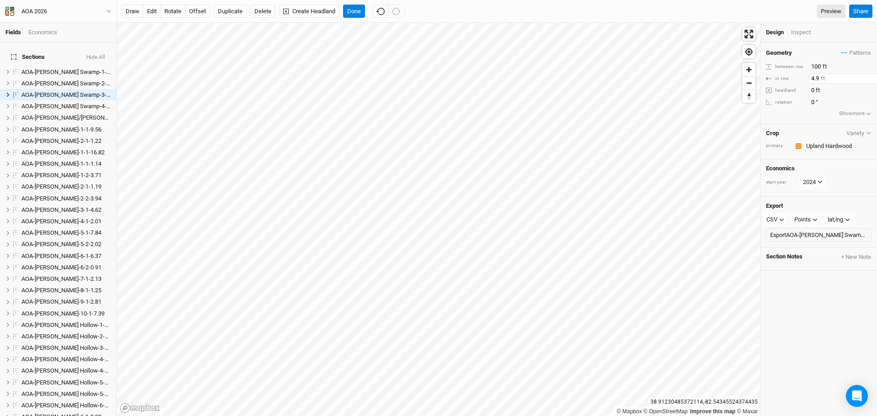
click at [820, 75] on input "4.9" at bounding box center [849, 79] width 80 height 10
type input "100"
click at [353, 6] on button "Done" at bounding box center [354, 12] width 22 height 14
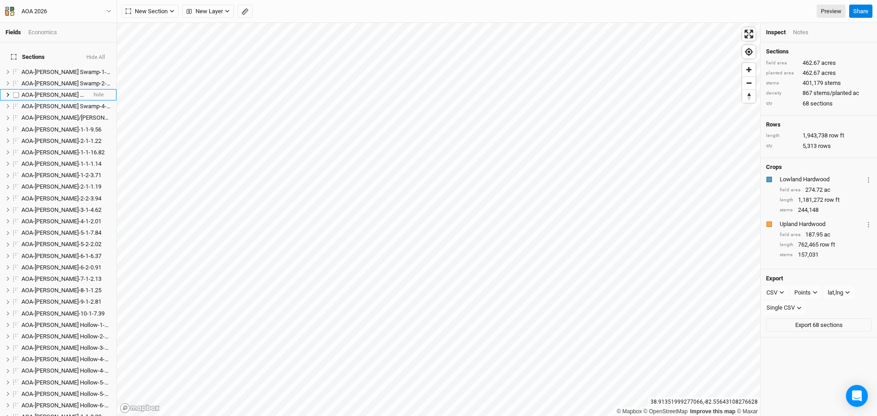
click at [59, 91] on span "AOA-Cackley Swamp-3-1-11.41" at bounding box center [73, 94] width 104 height 7
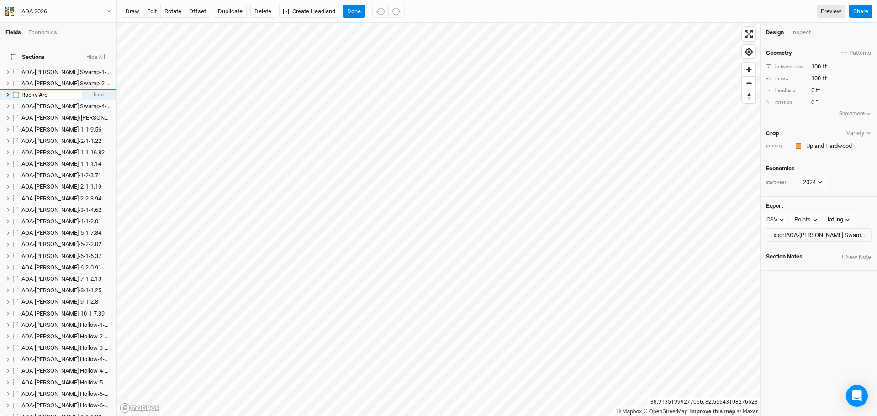
type input "Rocky Area"
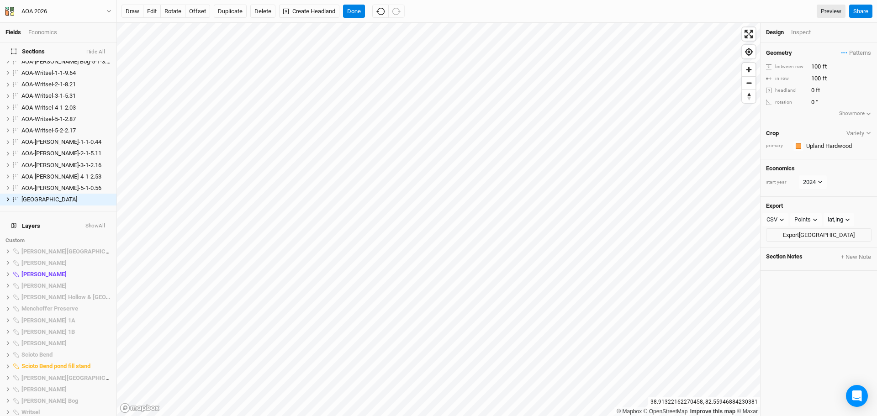
scroll to position [685, 0]
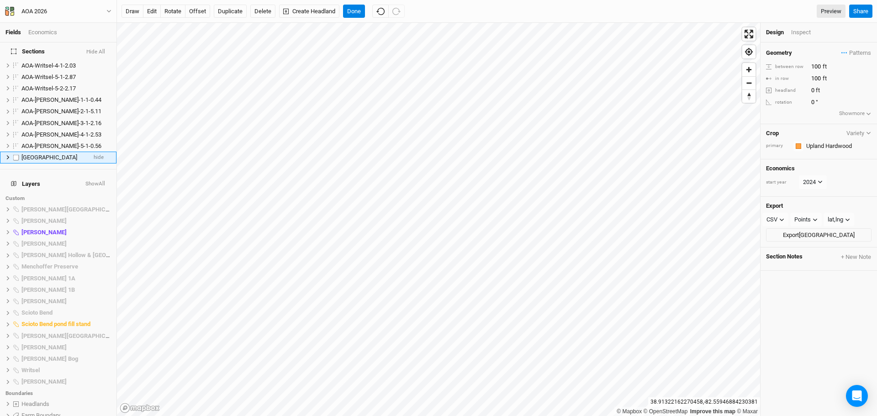
click at [44, 154] on span "Rocky Area" at bounding box center [49, 157] width 56 height 7
click at [53, 154] on input "Rocky Area" at bounding box center [52, 158] width 62 height 8
type input "Rocky Area ("
click at [798, 30] on div "Inspect" at bounding box center [807, 32] width 32 height 8
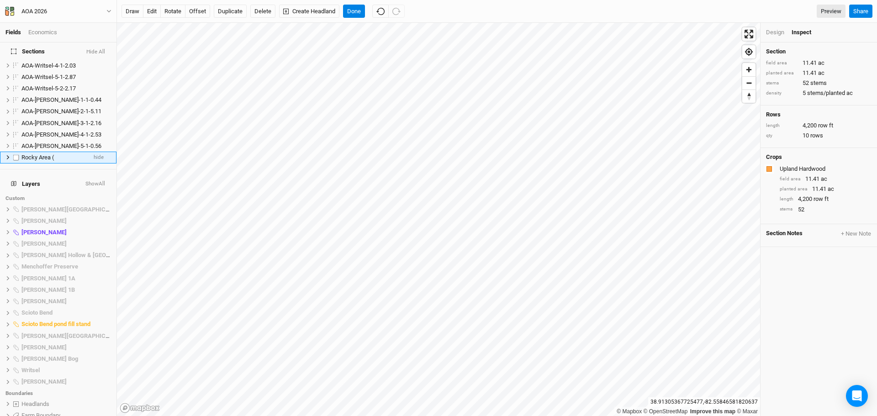
click at [58, 154] on div "Rocky Area (" at bounding box center [53, 157] width 65 height 7
click at [28, 154] on span "Rocky Area (" at bounding box center [37, 157] width 32 height 7
click at [59, 154] on input "Rocky Area (" at bounding box center [52, 158] width 62 height 8
type input "Rocky Area (11.4 acres)"
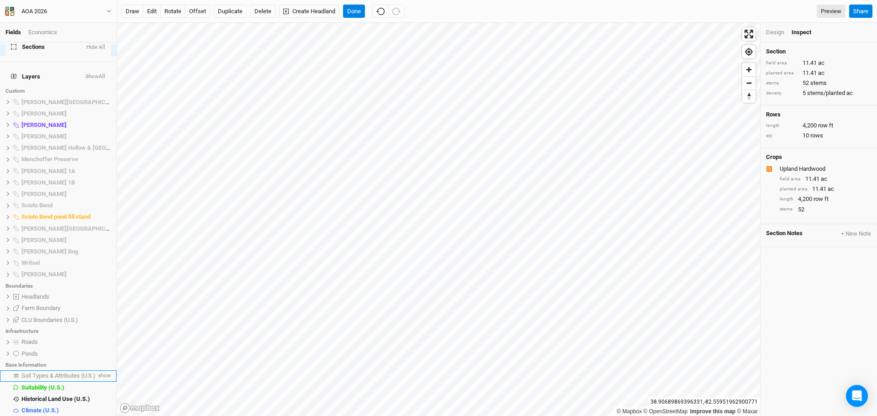
scroll to position [799, 0]
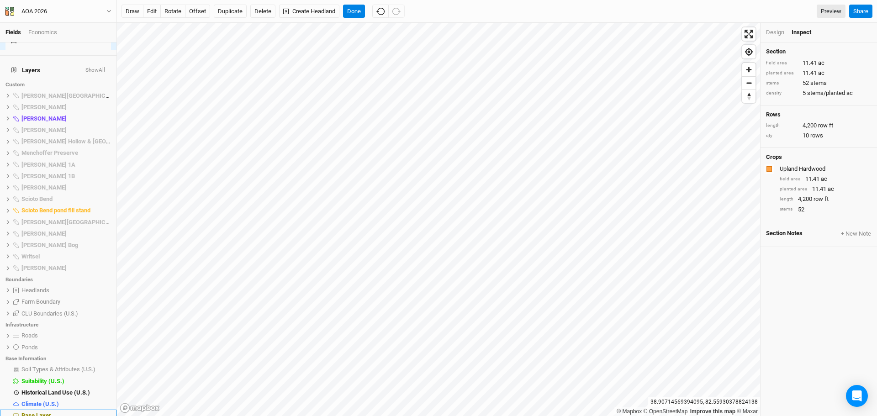
click at [40, 412] on span "Base Layer" at bounding box center [36, 415] width 30 height 7
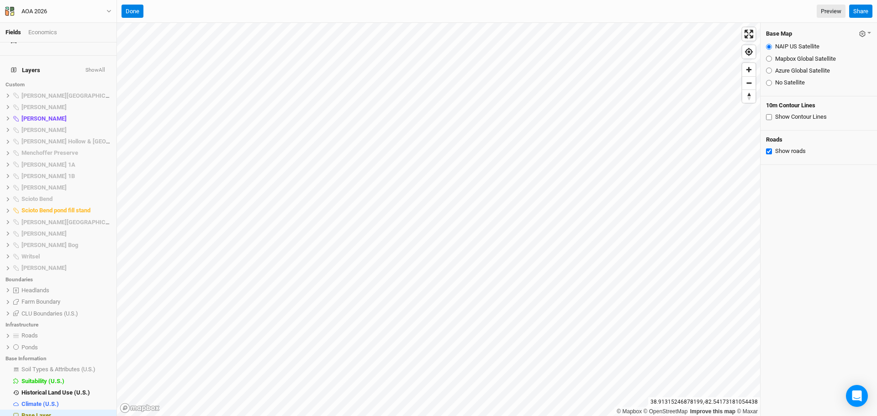
click at [769, 71] on input "Azure Global Satellite" at bounding box center [769, 71] width 6 height 6
radio input "true"
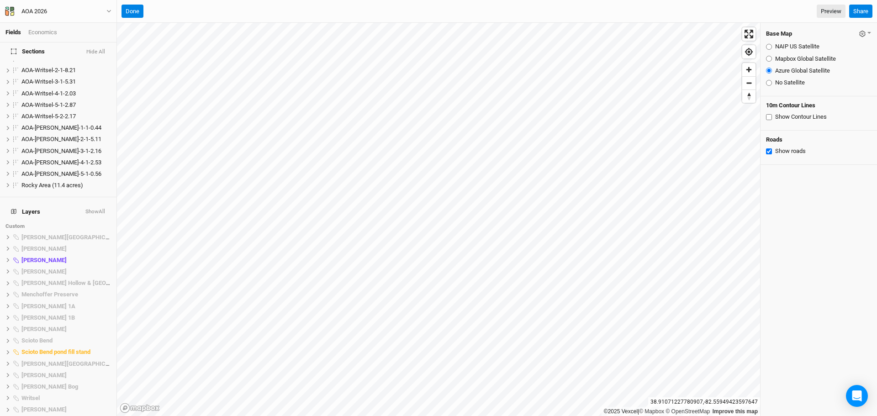
scroll to position [662, 0]
click at [46, 177] on span "Rocky Area (11.4 acres)" at bounding box center [52, 180] width 62 height 7
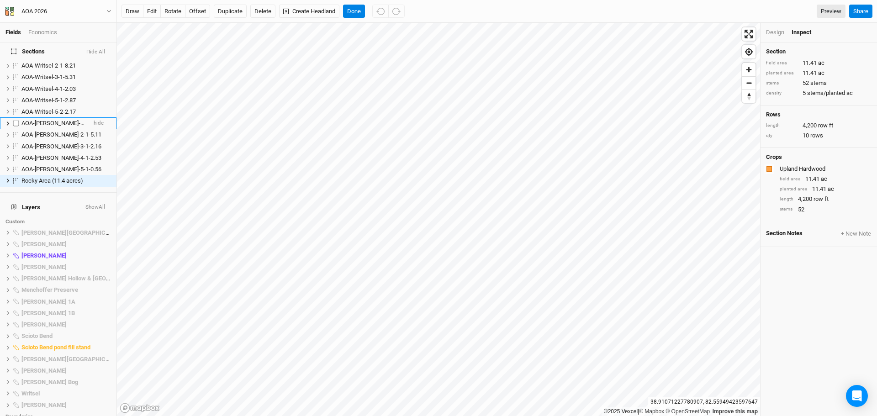
scroll to position [608, 0]
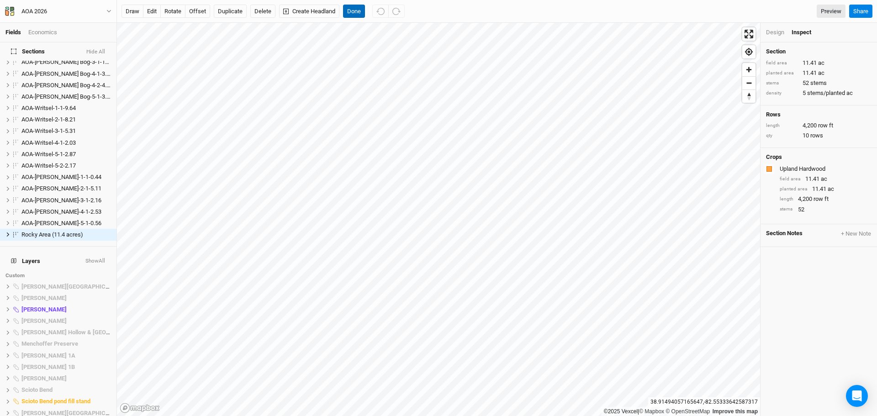
click at [352, 13] on button "Done" at bounding box center [354, 12] width 22 height 14
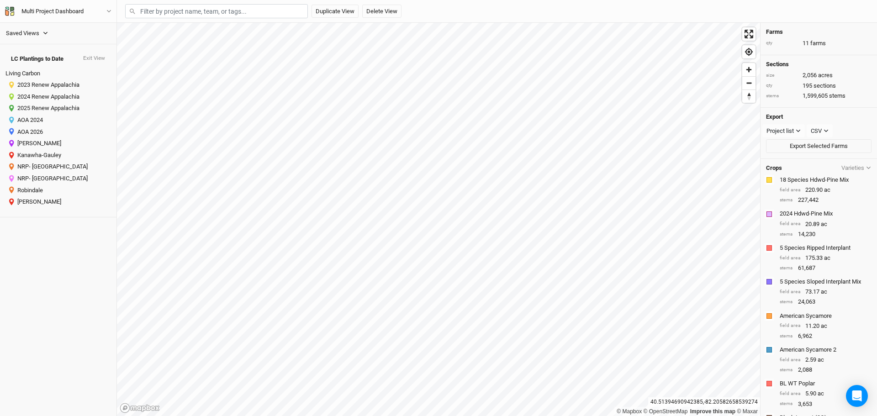
click at [43, 34] on icon "button" at bounding box center [45, 33] width 5 height 5
click at [58, 27] on div "Saved Views Spring 2024 Plantings Spring 2025 Plantings 2024 Spring Plantings 2…" at bounding box center [58, 33] width 117 height 21
